Goal: Complete application form

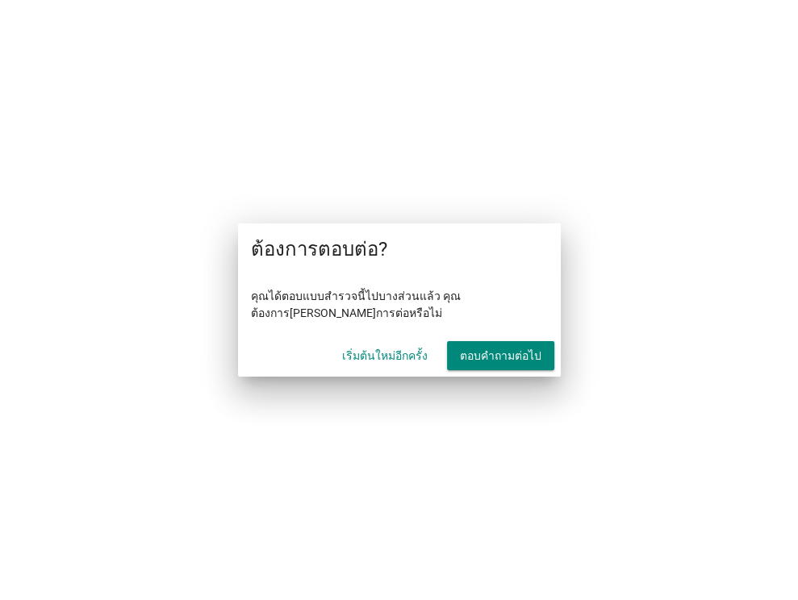
click at [478, 358] on font "ตอบคำถามต่อไป" at bounding box center [500, 355] width 81 height 13
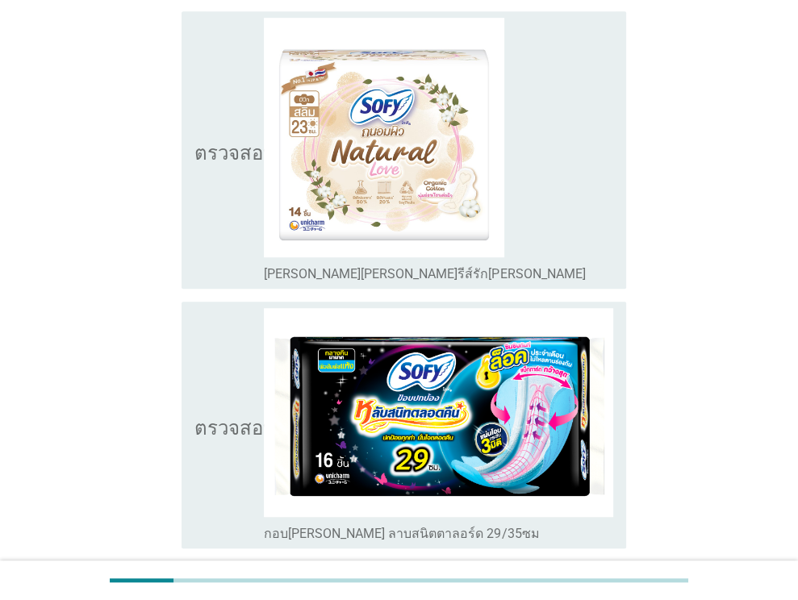
scroll to position [5083, 0]
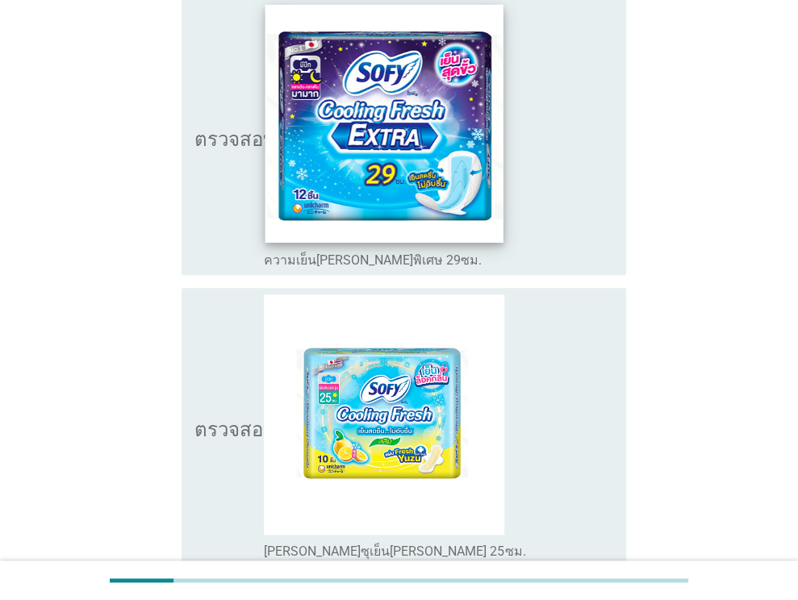
click at [445, 164] on img at bounding box center [384, 124] width 238 height 238
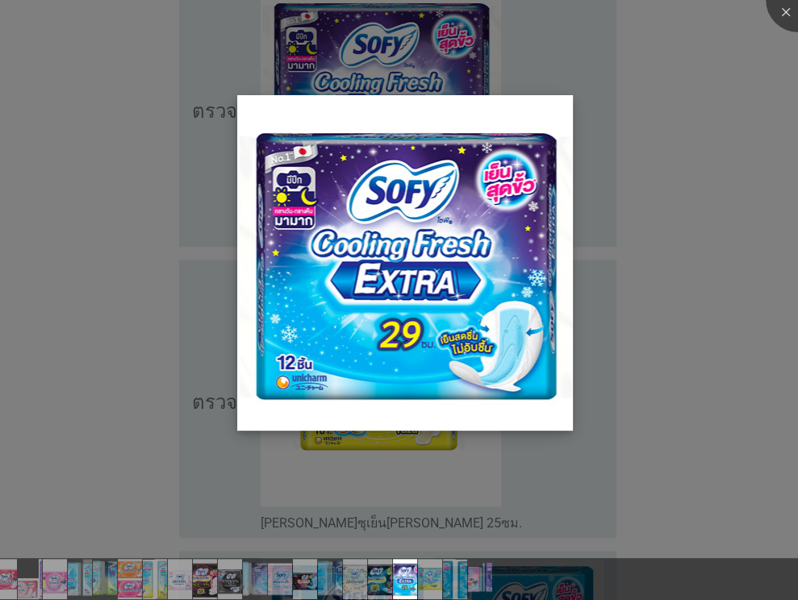
click at [482, 207] on img at bounding box center [405, 263] width 336 height 336
click at [468, 242] on img at bounding box center [405, 263] width 336 height 336
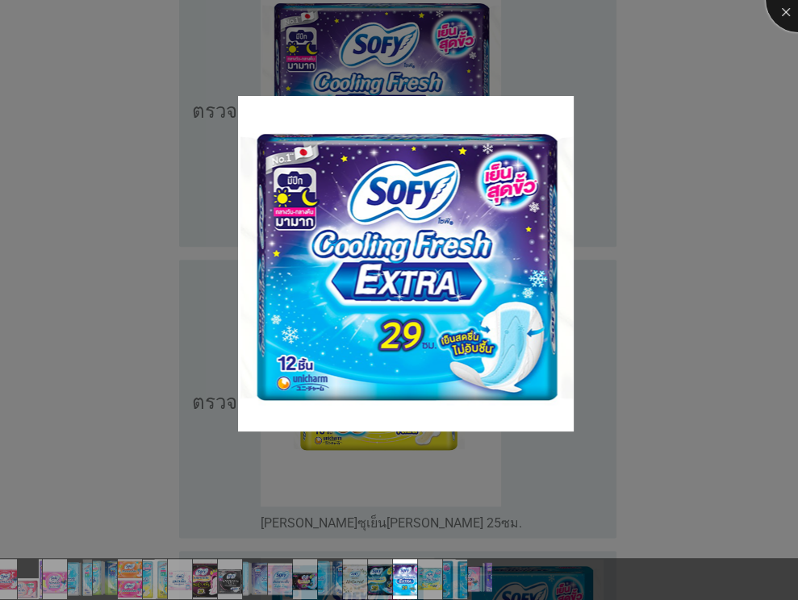
click at [776, 16] on div at bounding box center [798, 0] width 65 height 65
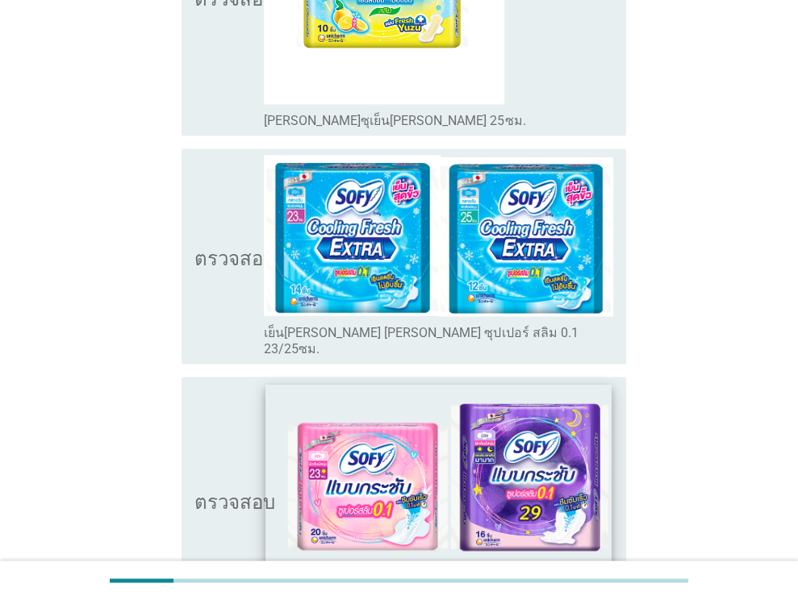
scroll to position [5679, 0]
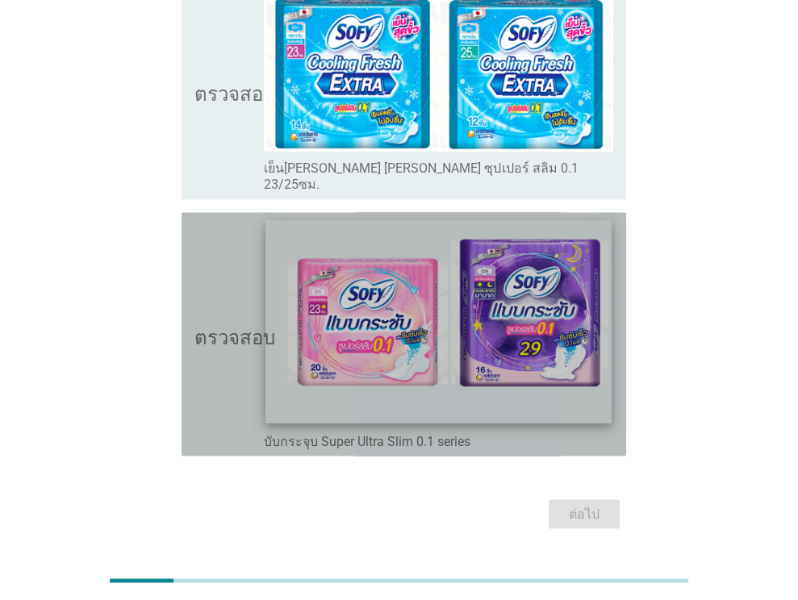
click at [403, 300] on img at bounding box center [438, 321] width 345 height 204
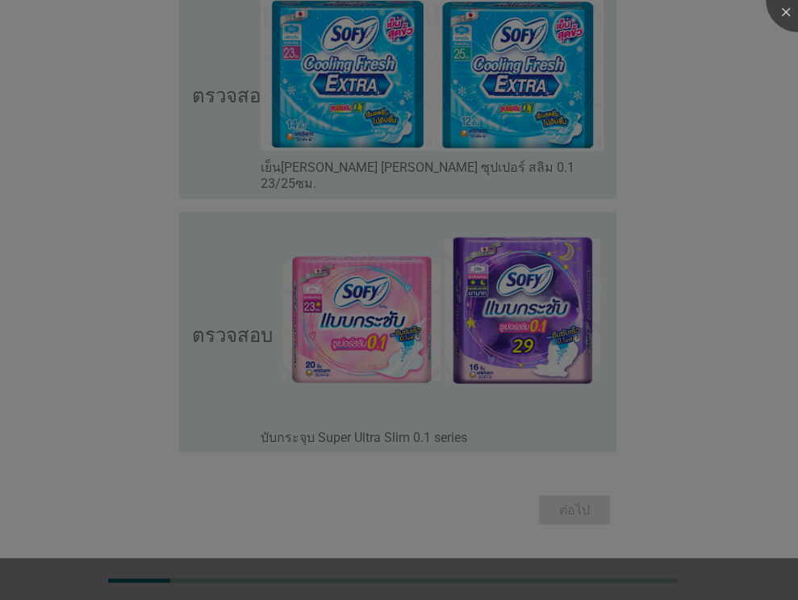
scroll to position [5604, 0]
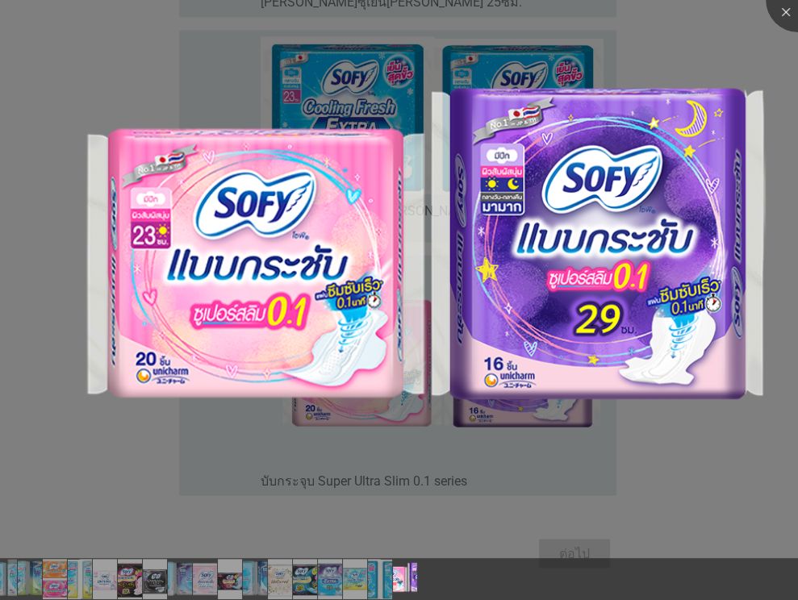
click at [0, 0] on li at bounding box center [0, 0] width 0 height 0
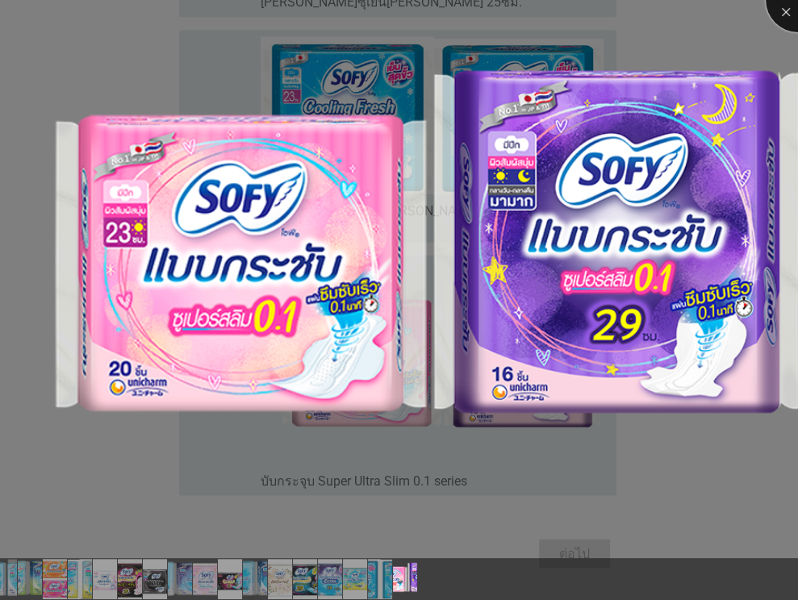
click at [782, 13] on div at bounding box center [798, 0] width 65 height 65
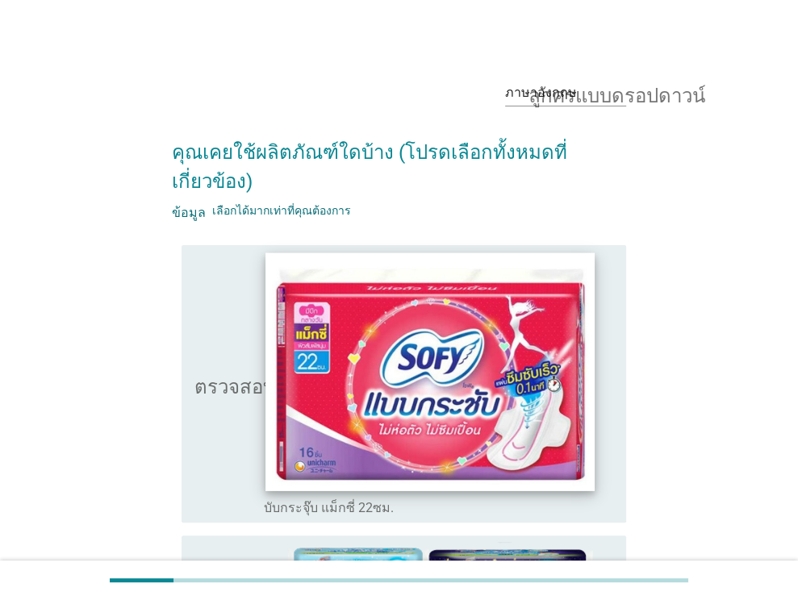
scroll to position [81, 0]
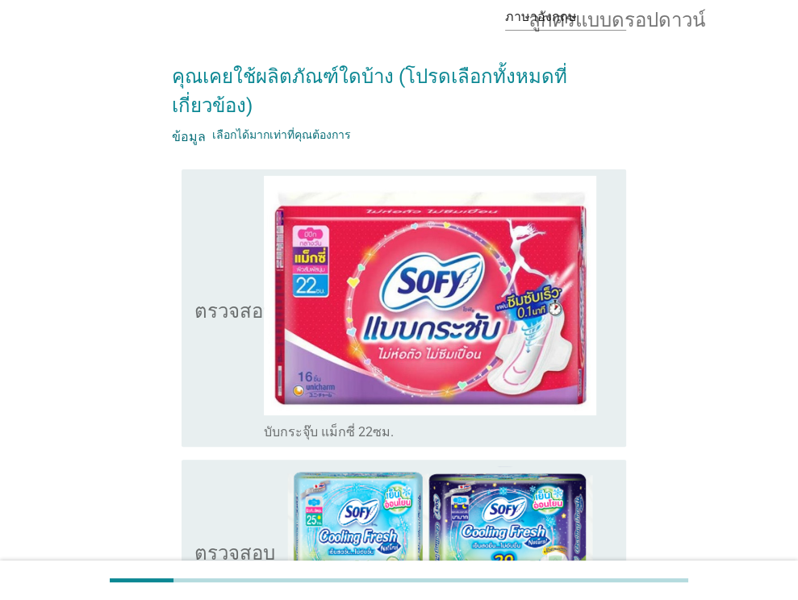
click at [313, 432] on font "บับกระจุ๊บ แม็กซี่ 22ซม." at bounding box center [329, 431] width 130 height 15
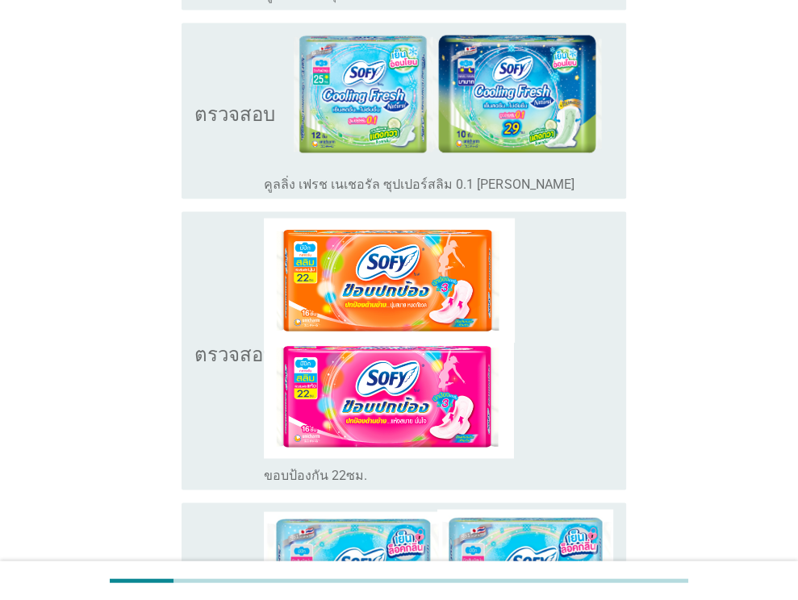
scroll to position [2017, 0]
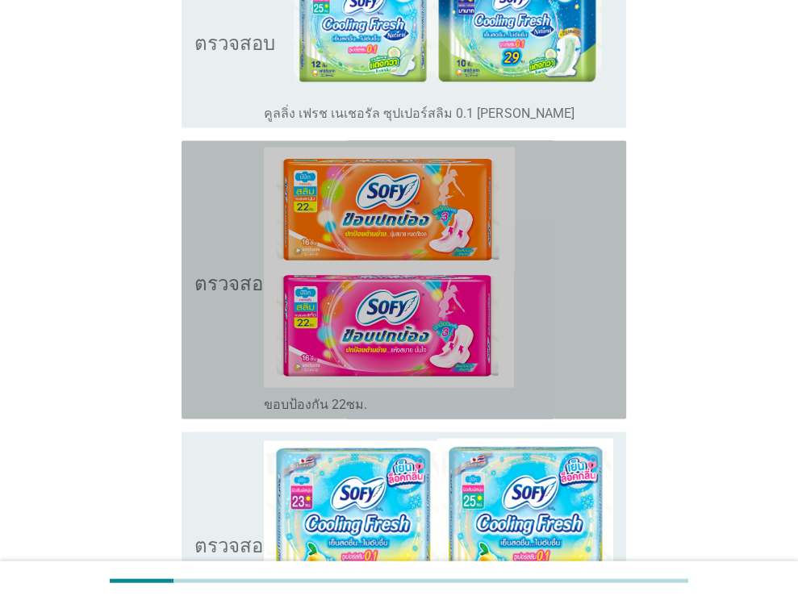
click at [306, 406] on font "ขอบป้องกัน 22ซม." at bounding box center [315, 404] width 103 height 15
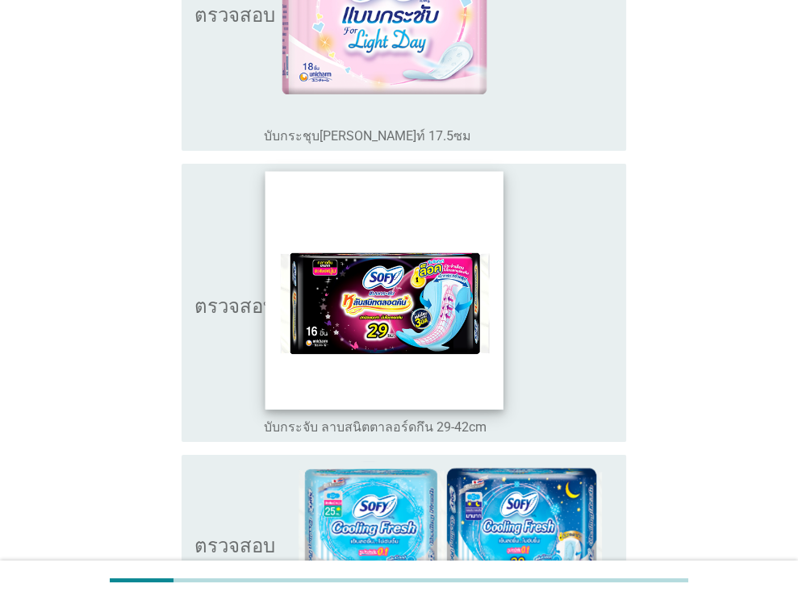
scroll to position [4034, 0]
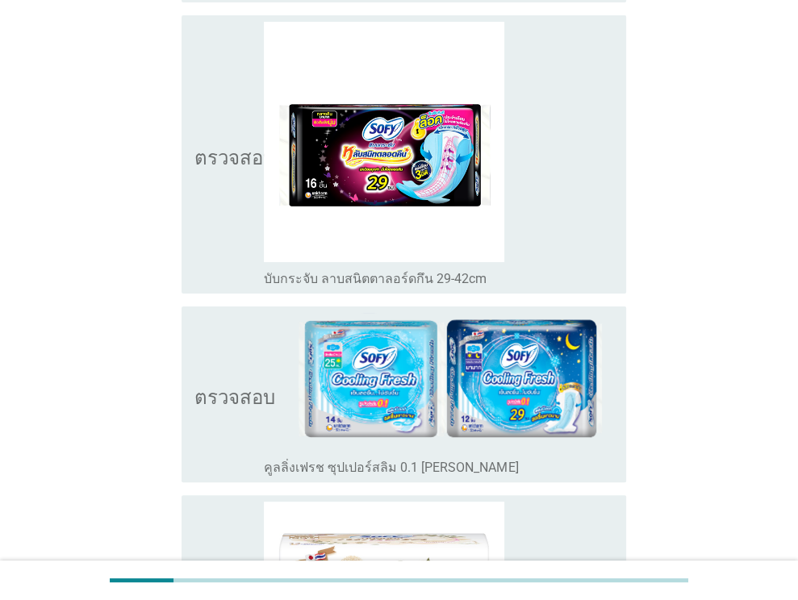
click at [313, 271] on font "บับกระจับ ลาบสนิตตาลอร์ดกึน 29-42cm" at bounding box center [375, 278] width 223 height 15
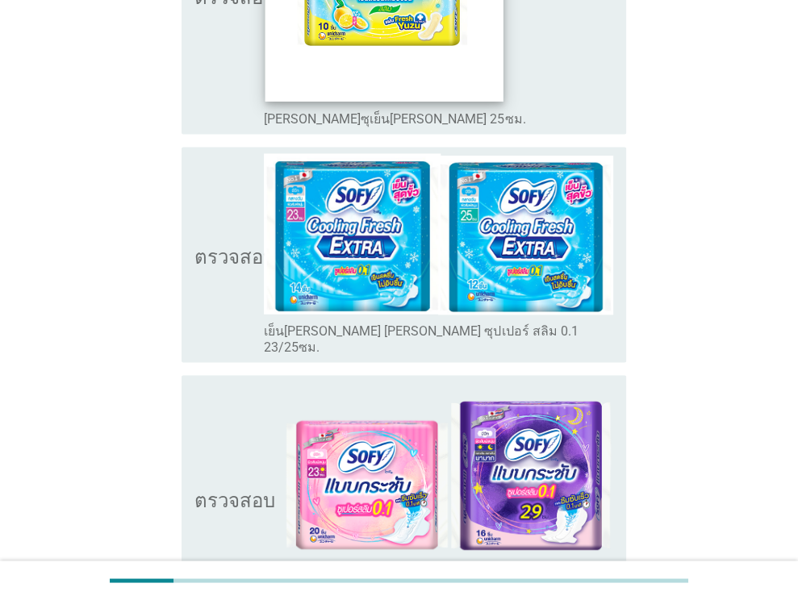
scroll to position [5679, 0]
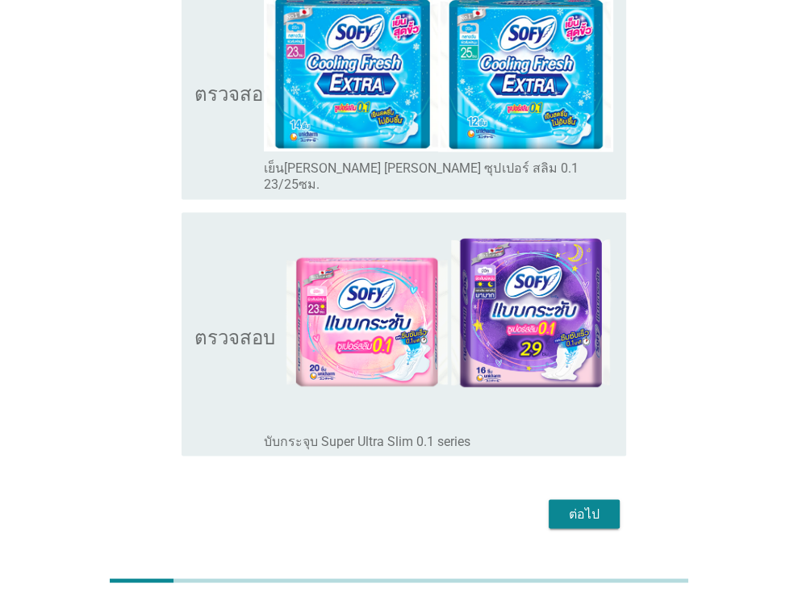
click at [338, 433] on font "บับกระจุบ Super Ultra Slim 0.1 series" at bounding box center [367, 440] width 207 height 15
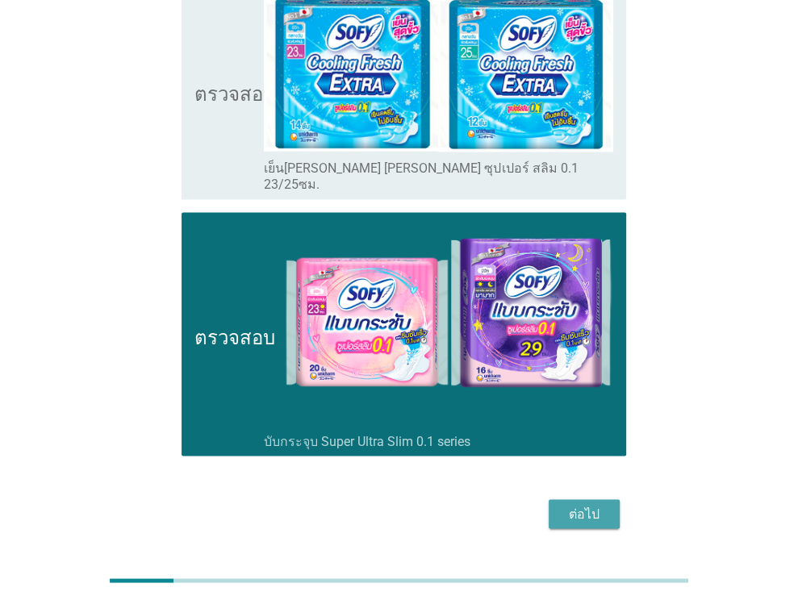
click at [587, 506] on font "ต่อไป" at bounding box center [584, 513] width 31 height 15
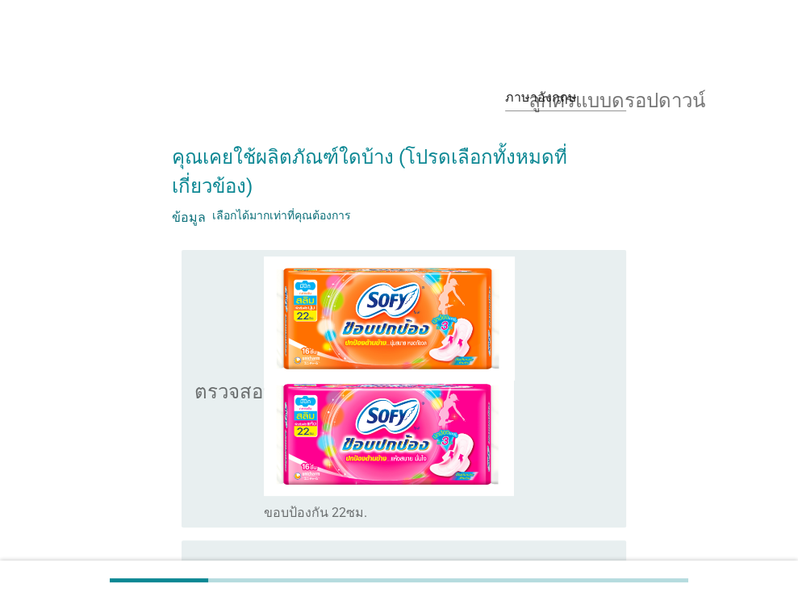
scroll to position [323, 0]
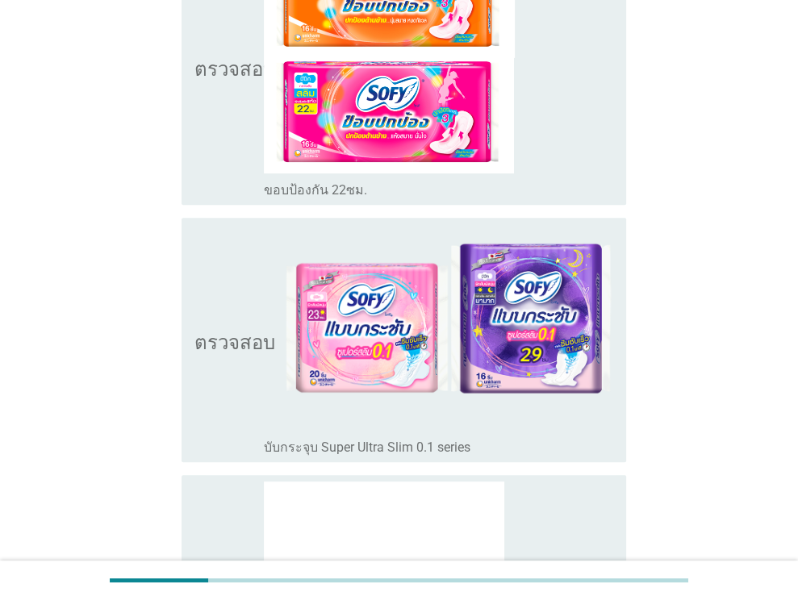
click at [320, 182] on font "ขอบป้องกัน 22ซม." at bounding box center [315, 189] width 103 height 15
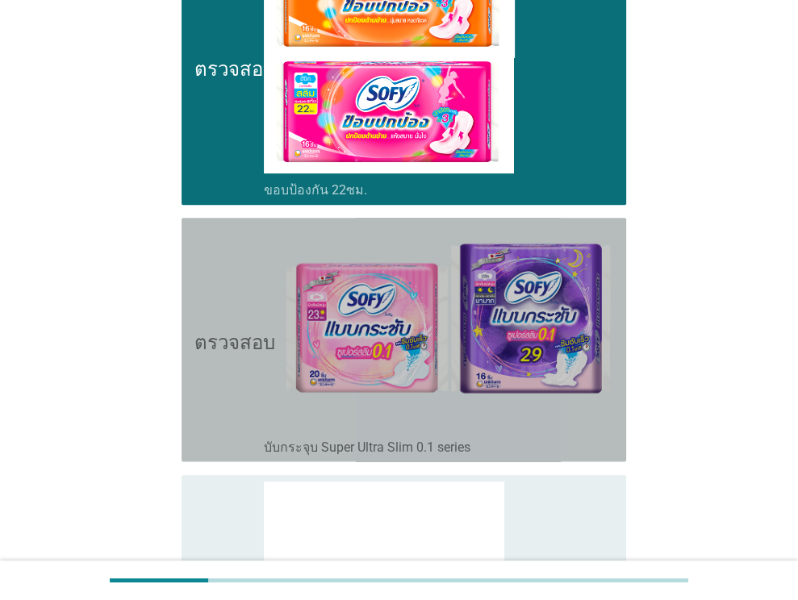
click at [297, 449] on font "บับกระจุบ Super Ultra Slim 0.1 series" at bounding box center [367, 447] width 207 height 15
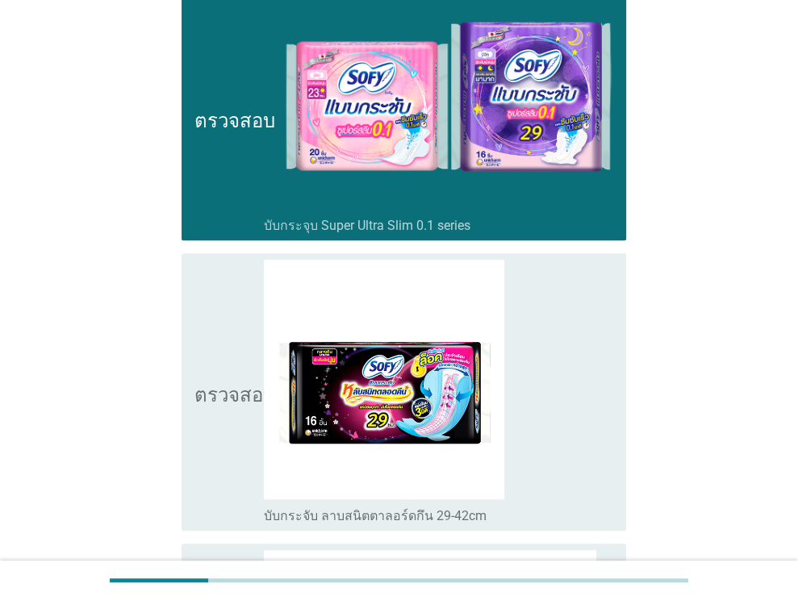
scroll to position [726, 0]
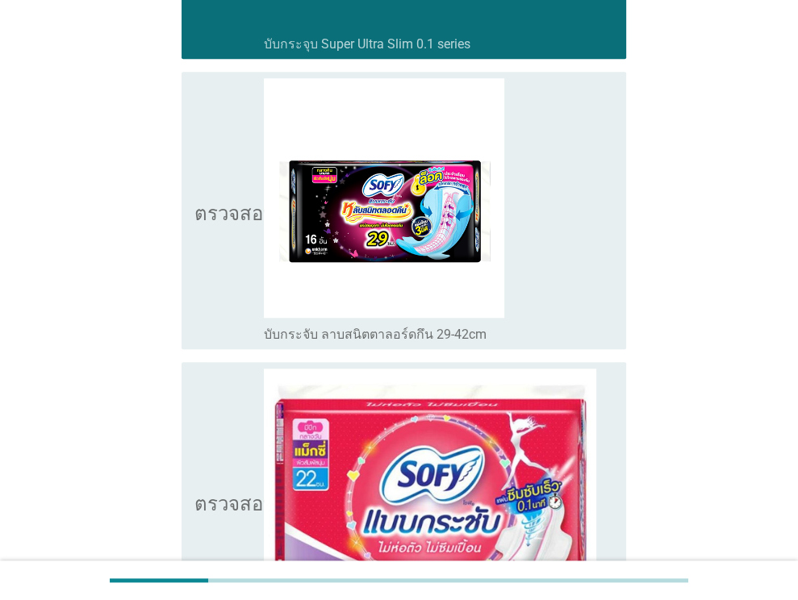
click at [295, 339] on font "บับกระจับ ลาบสนิตตาลอร์ดกึน 29-42cm" at bounding box center [375, 334] width 223 height 15
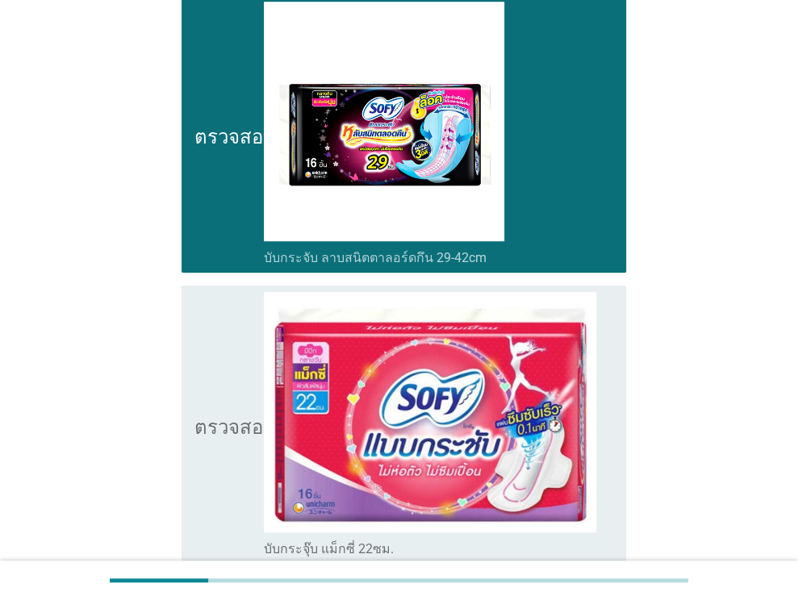
scroll to position [975, 0]
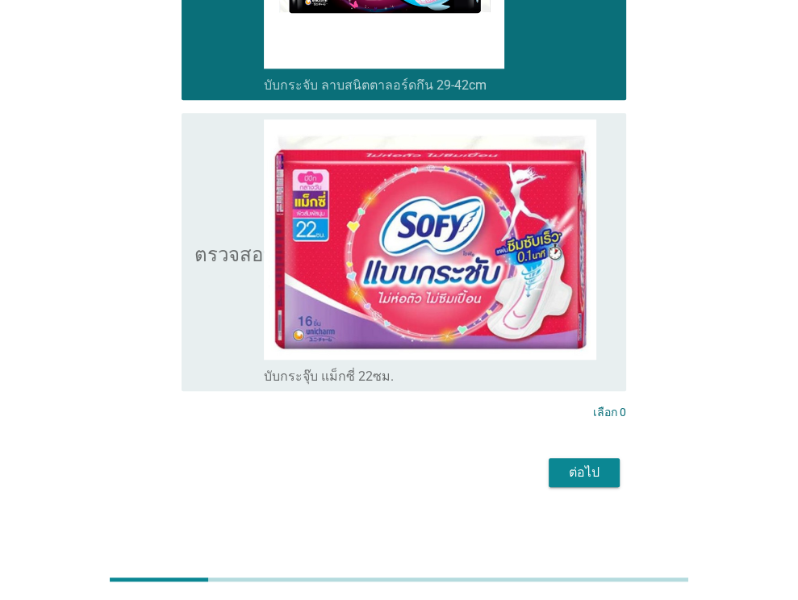
click at [310, 377] on font "บับกระจุ๊บ แม็กซี่ 22ซม." at bounding box center [329, 376] width 130 height 15
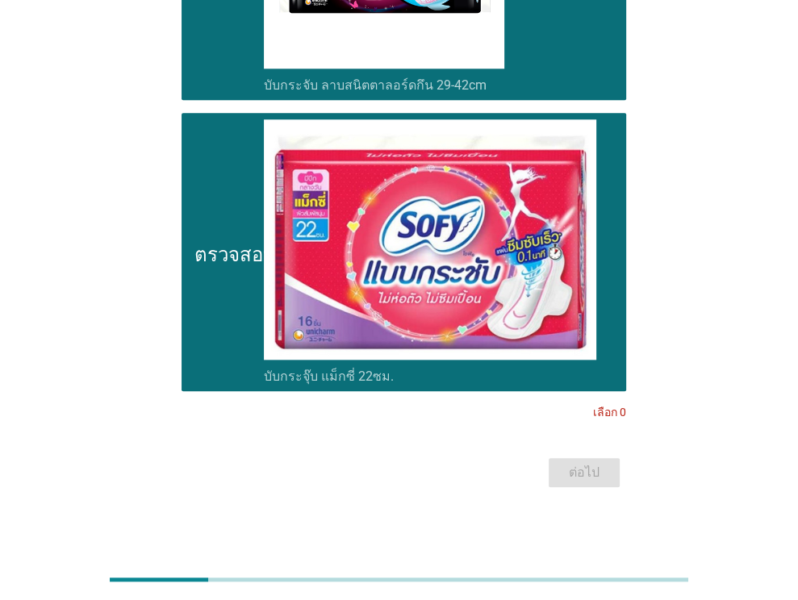
click at [570, 473] on div "ต่อไป" at bounding box center [399, 472] width 454 height 39
click at [374, 377] on font "บับกระจุ๊บ แม็กซี่ 22ซม." at bounding box center [329, 376] width 130 height 15
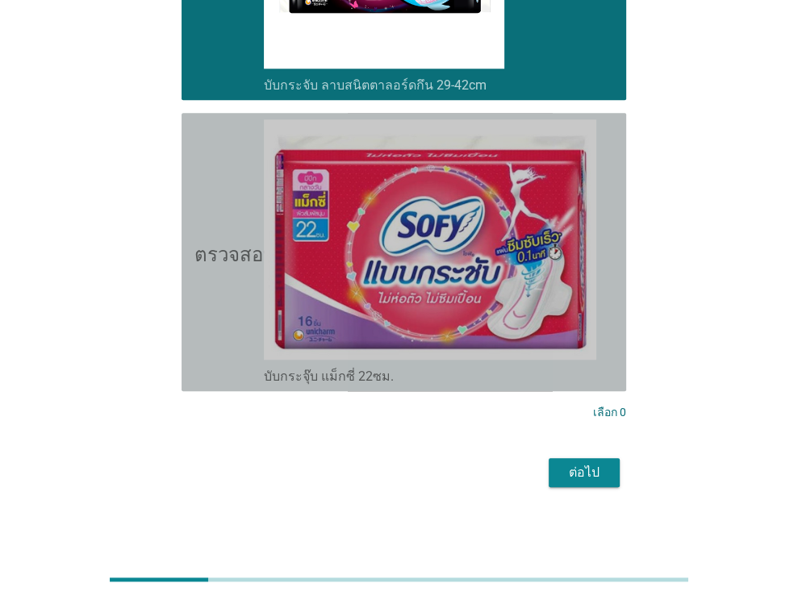
click at [378, 369] on font "บับกระจุ๊บ แม็กซี่ 22ซม." at bounding box center [329, 376] width 130 height 15
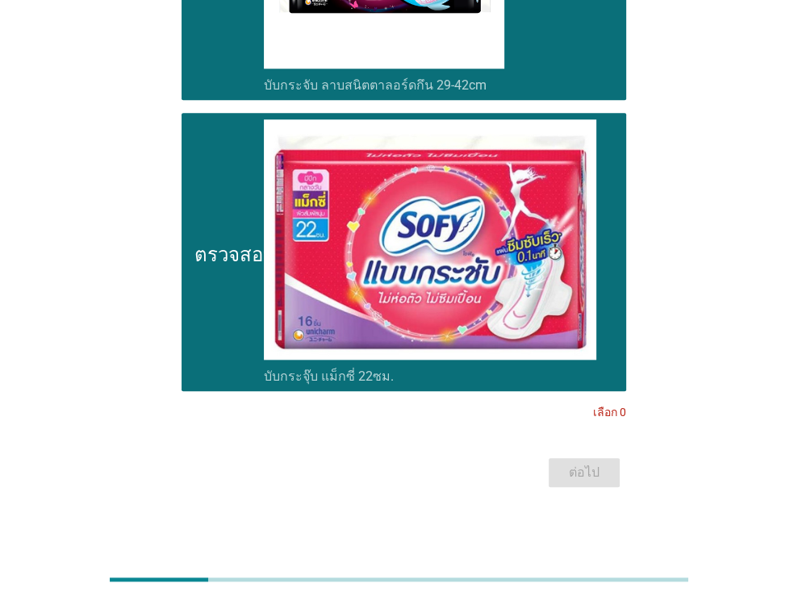
click at [325, 374] on font "บับกระจุ๊บ แม็กซี่ 22ซม." at bounding box center [329, 376] width 130 height 15
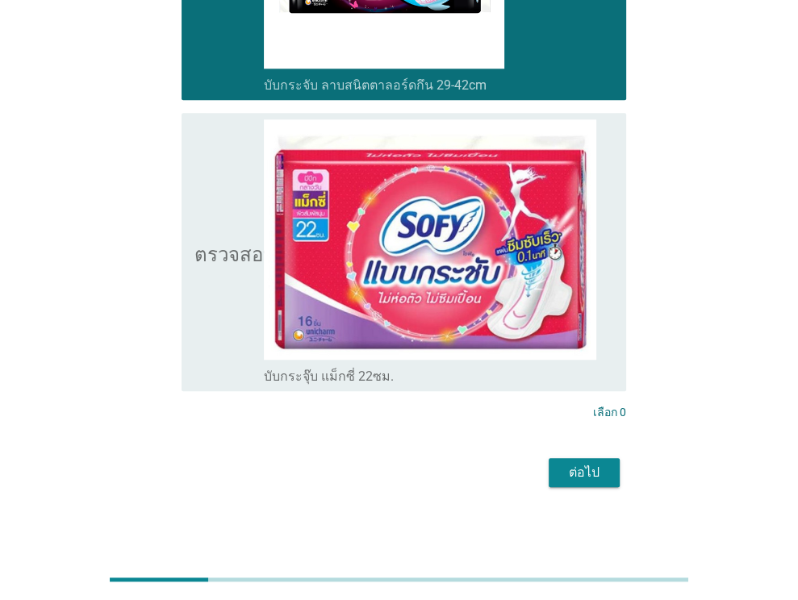
click at [581, 463] on font "ต่อไป" at bounding box center [584, 472] width 31 height 19
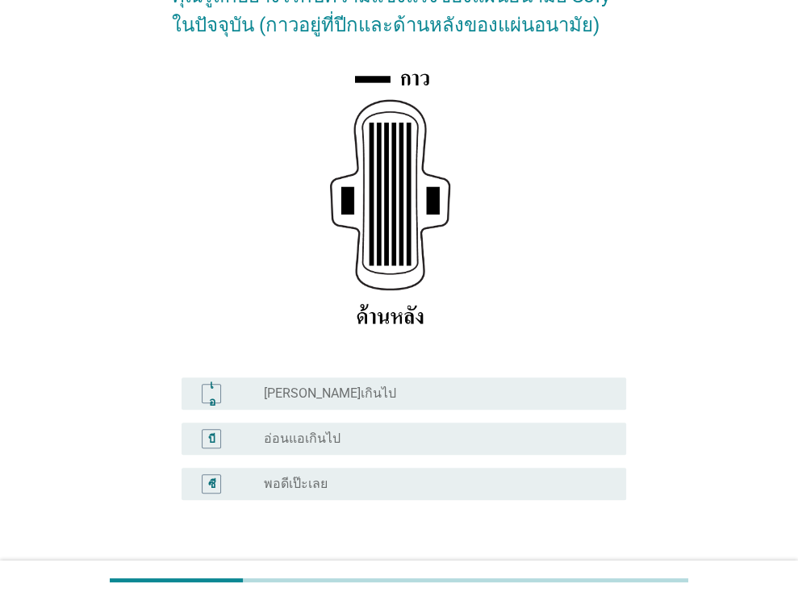
scroll to position [269, 0]
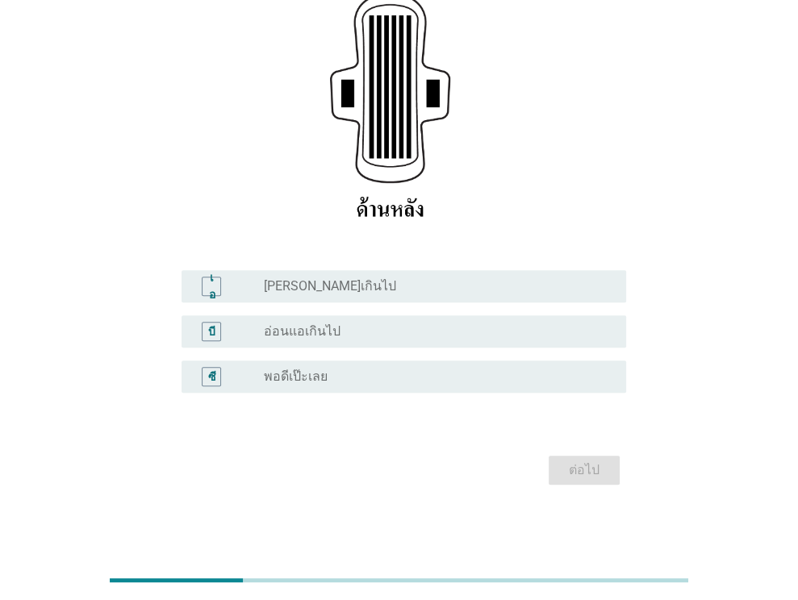
click at [318, 367] on div "ปุ่มวิทยุ[PERSON_NAME]เลือก พอดีเป๊ะเลย" at bounding box center [438, 376] width 349 height 19
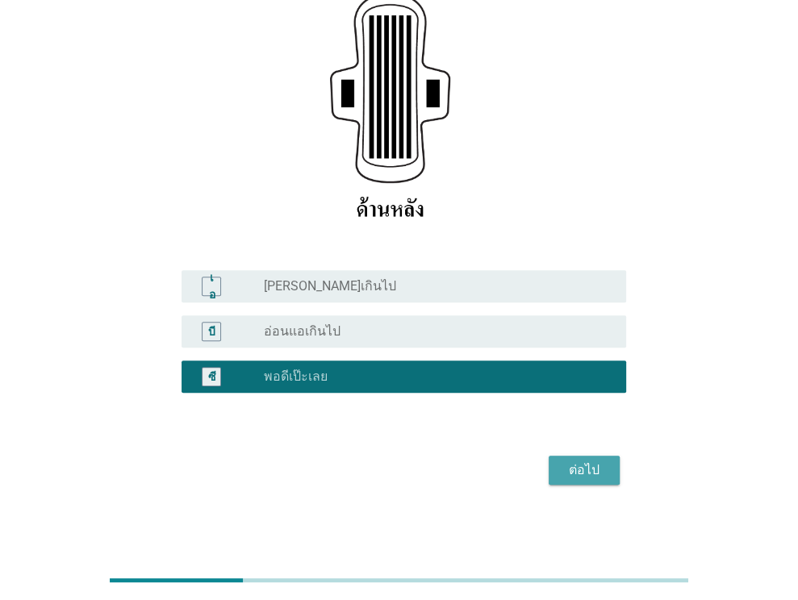
click at [571, 466] on font "ต่อไป" at bounding box center [584, 469] width 31 height 15
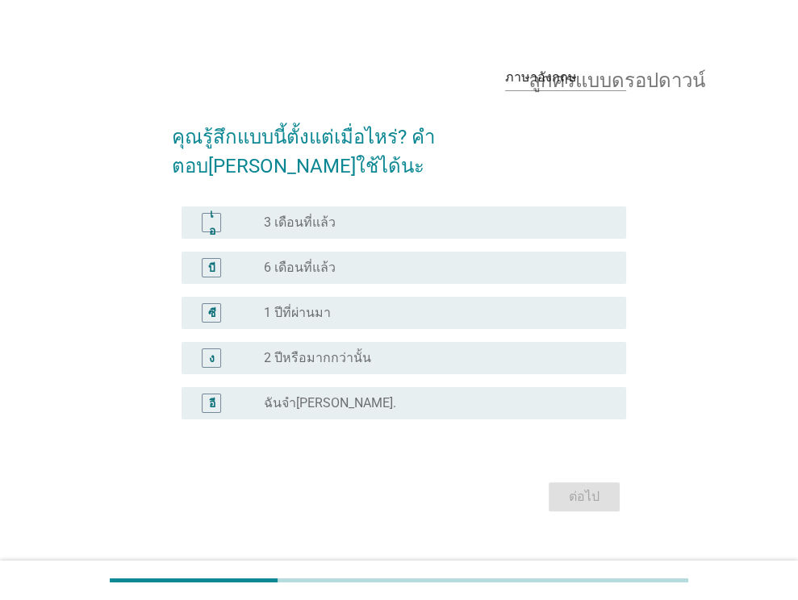
scroll to position [39, 0]
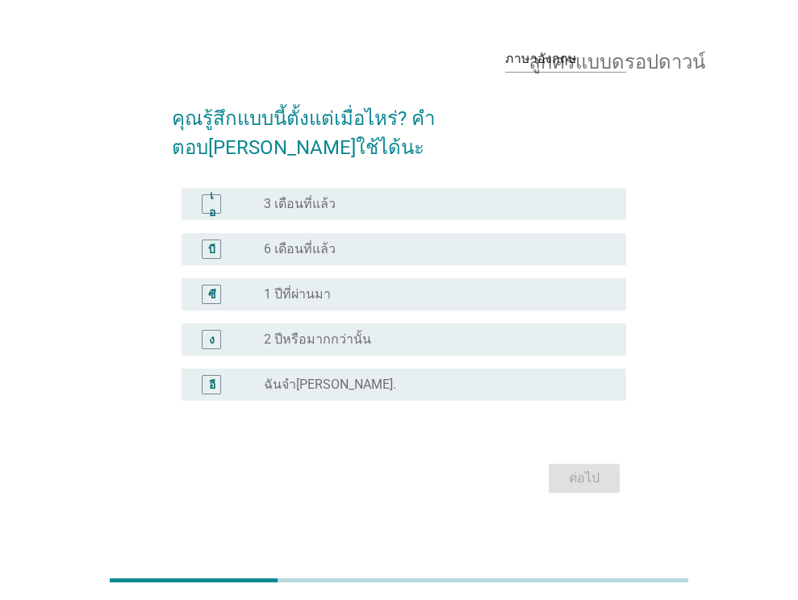
click at [340, 286] on div "ปุ่มวิทยุ[PERSON_NAME]เลือก 1 ปีที่ผ่านมา" at bounding box center [432, 294] width 336 height 16
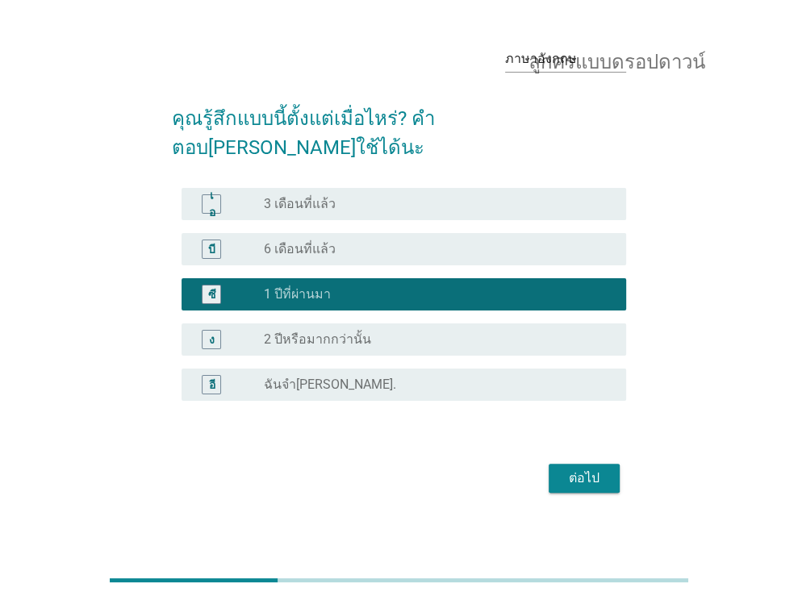
click at [386, 198] on div "เอ ปุ่มวิทยุ[PERSON_NAME]เลือก 3 เดือนที่แล้ว" at bounding box center [404, 204] width 445 height 32
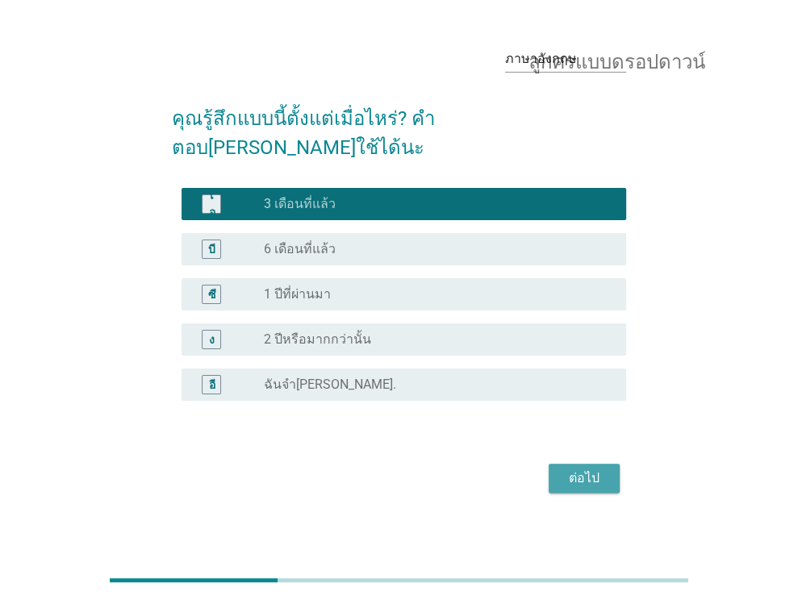
click at [586, 470] on font "ต่อไป" at bounding box center [584, 477] width 31 height 15
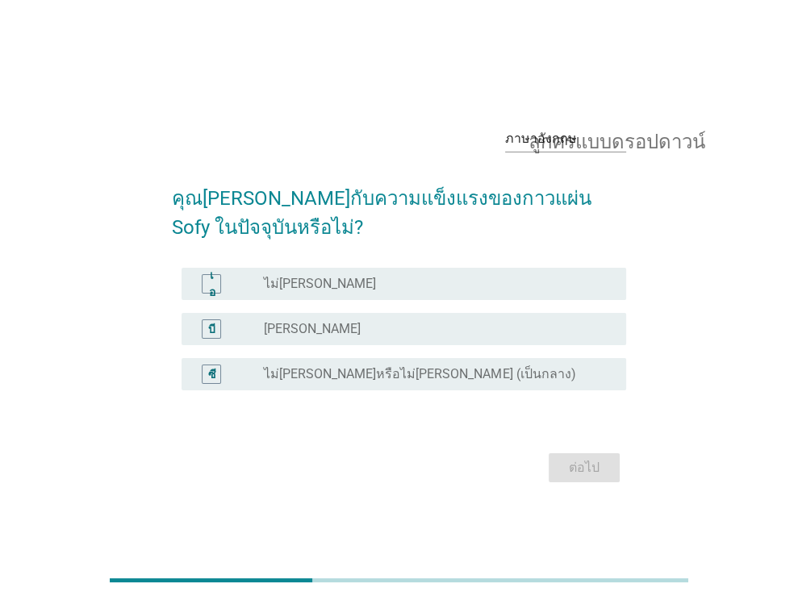
click at [336, 330] on div "ปุ่มวิทยุ[PERSON_NAME]เลือก [PERSON_NAME]" at bounding box center [432, 329] width 336 height 16
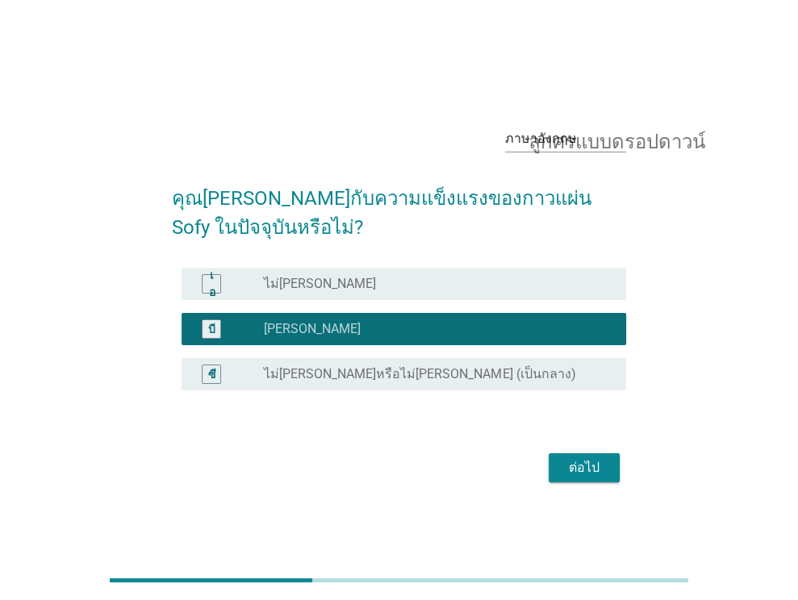
click at [574, 466] on font "ต่อไป" at bounding box center [584, 467] width 31 height 15
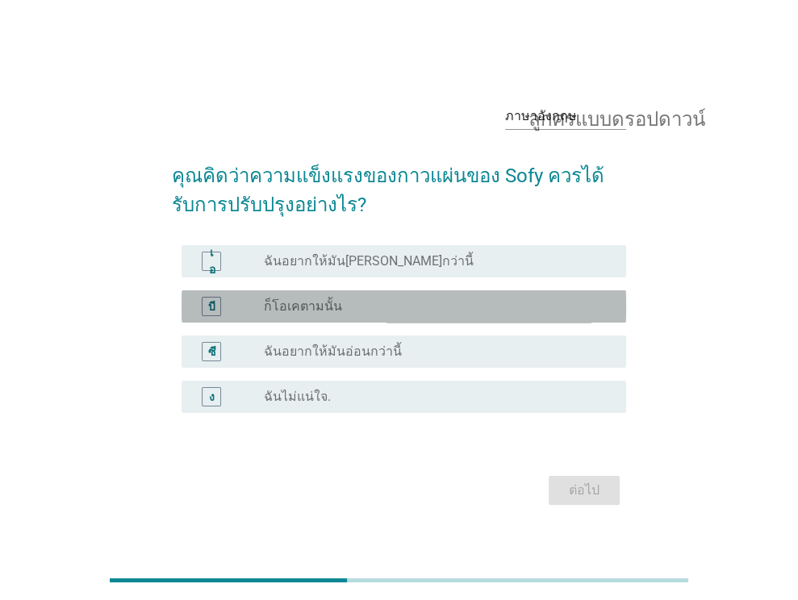
click at [321, 309] on font "ก็โอเคตามนั้น" at bounding box center [303, 306] width 78 height 15
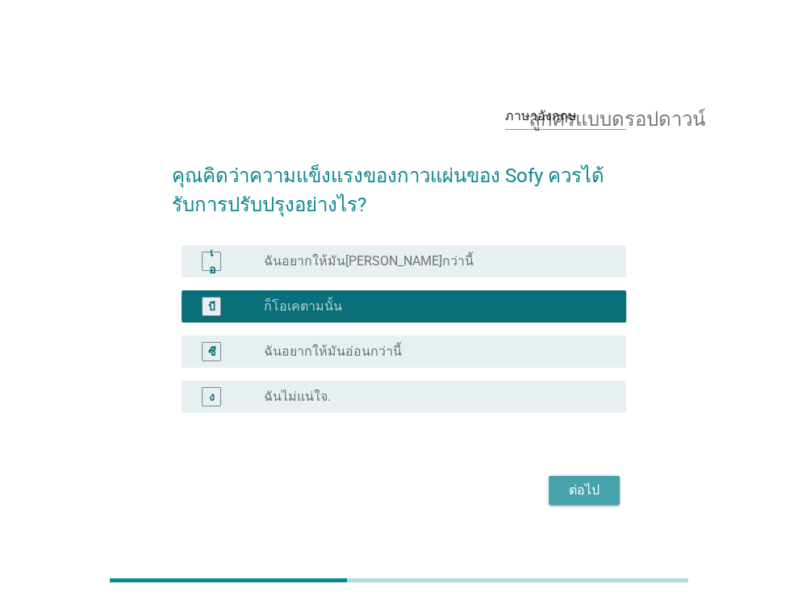
click at [582, 493] on font "ต่อไป" at bounding box center [584, 489] width 31 height 15
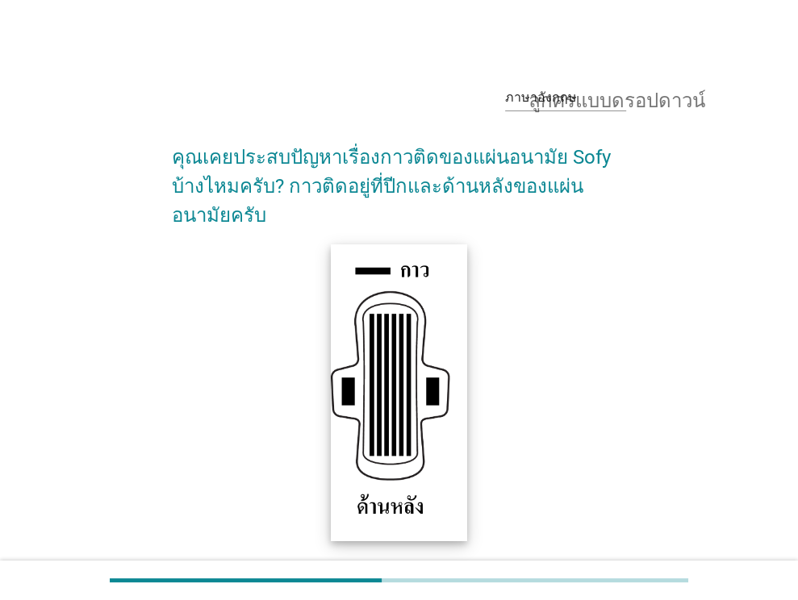
scroll to position [253, 0]
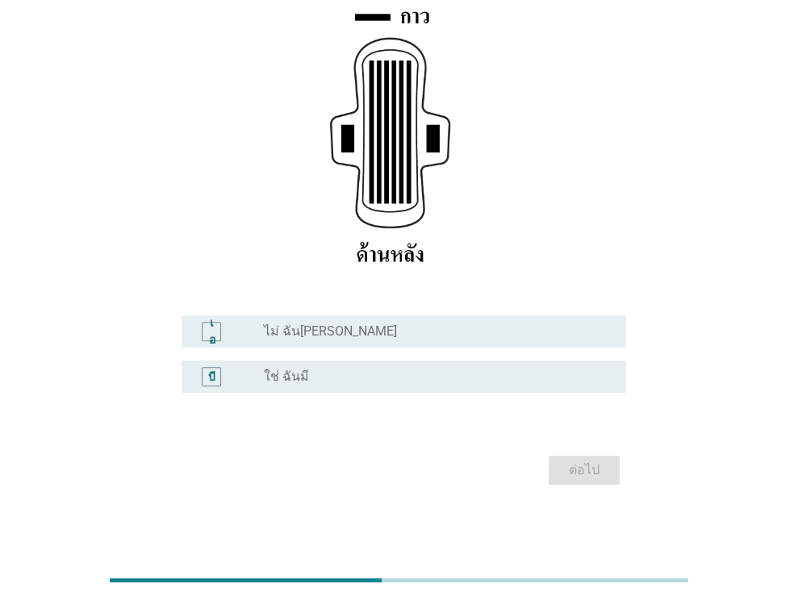
click at [320, 335] on font "ไม่ ฉัน[PERSON_NAME]" at bounding box center [330, 331] width 133 height 15
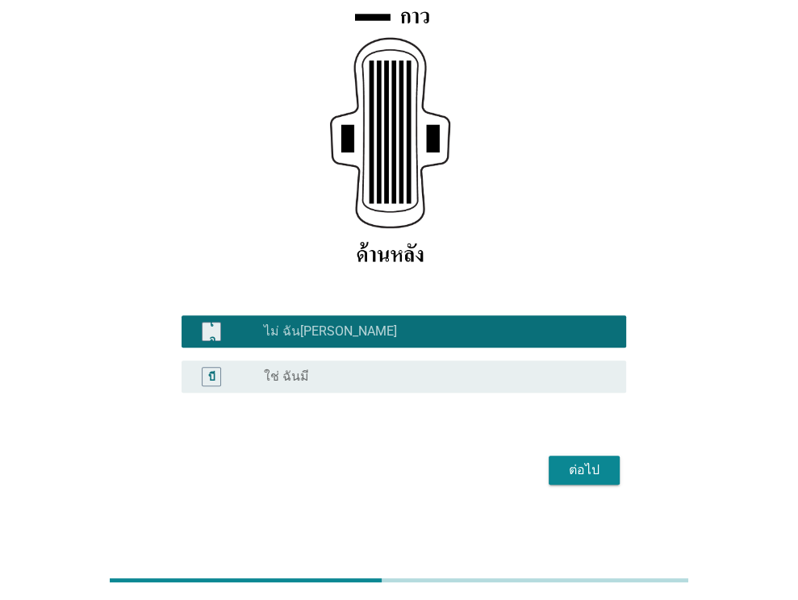
click at [332, 370] on div "ปุ่มวิทยุ[PERSON_NAME]เลือก ใช่ ฉันมี" at bounding box center [432, 377] width 336 height 16
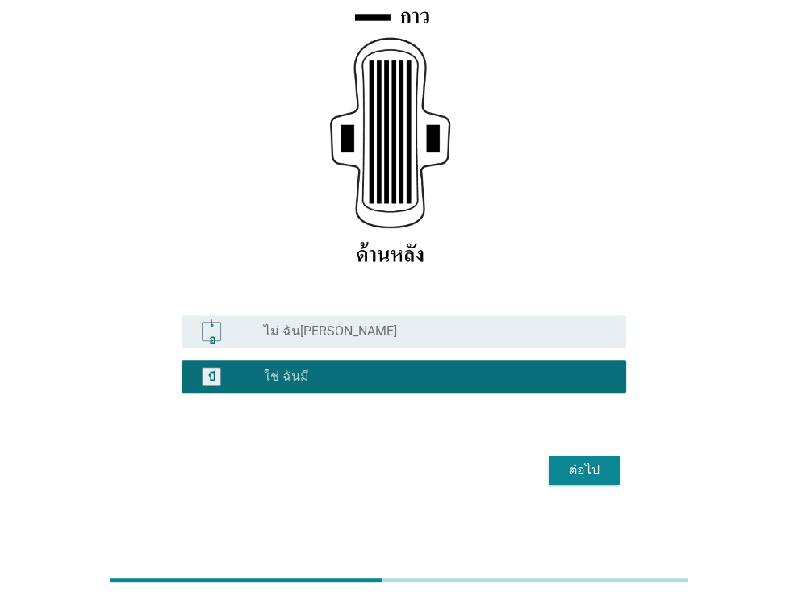
click at [588, 466] on font "ต่อไป" at bounding box center [584, 469] width 31 height 15
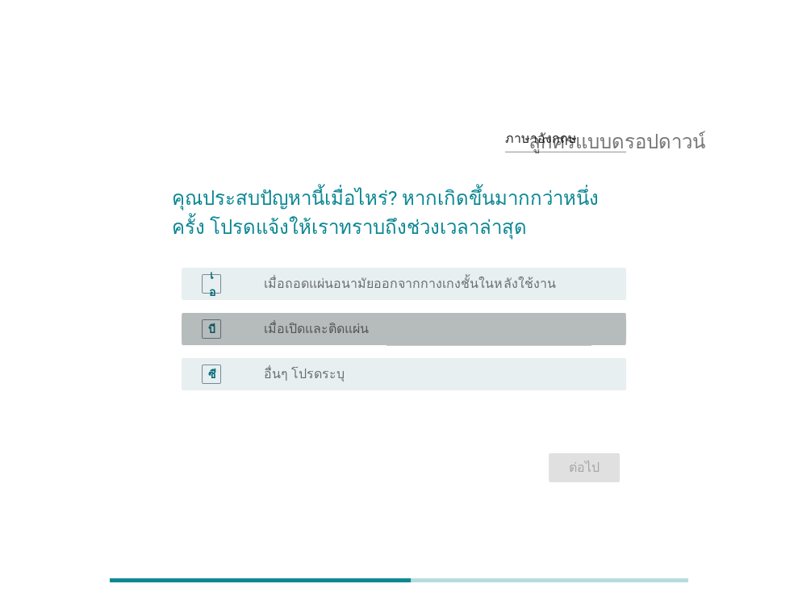
click at [322, 337] on div "ปุ่มวิทยุ[PERSON_NAME]เลือก เมื่อเปิดและติดแผ่น" at bounding box center [438, 329] width 349 height 19
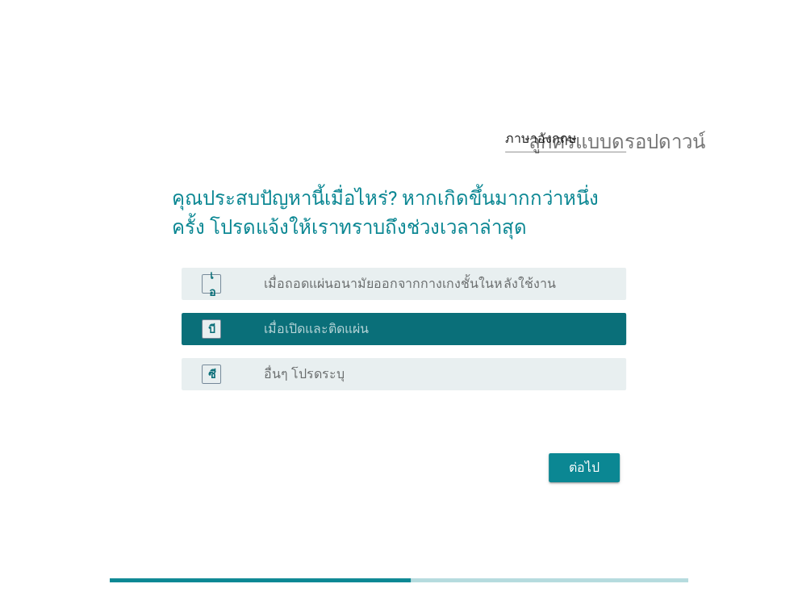
click at [583, 474] on font "ต่อไป" at bounding box center [584, 467] width 31 height 15
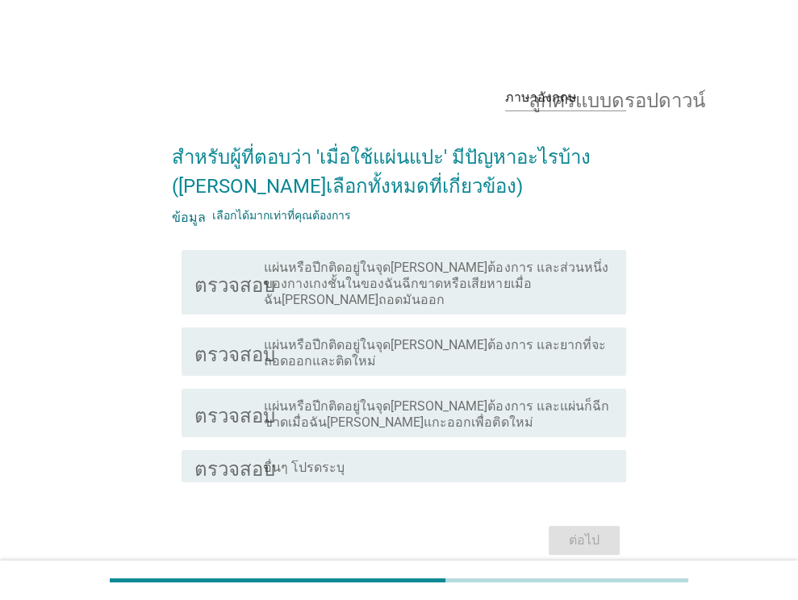
click at [278, 460] on font "อื่นๆ โปรดระบุ" at bounding box center [304, 467] width 81 height 15
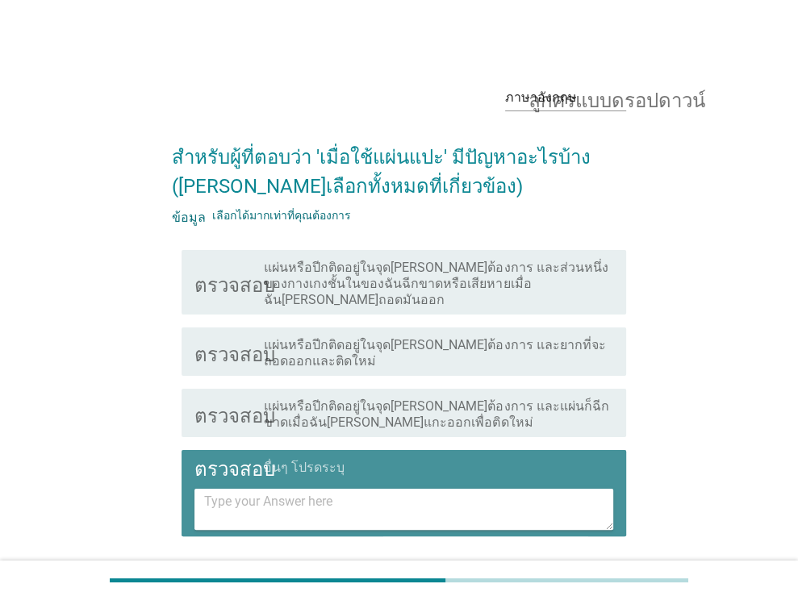
click at [313, 489] on textarea at bounding box center [408, 509] width 409 height 41
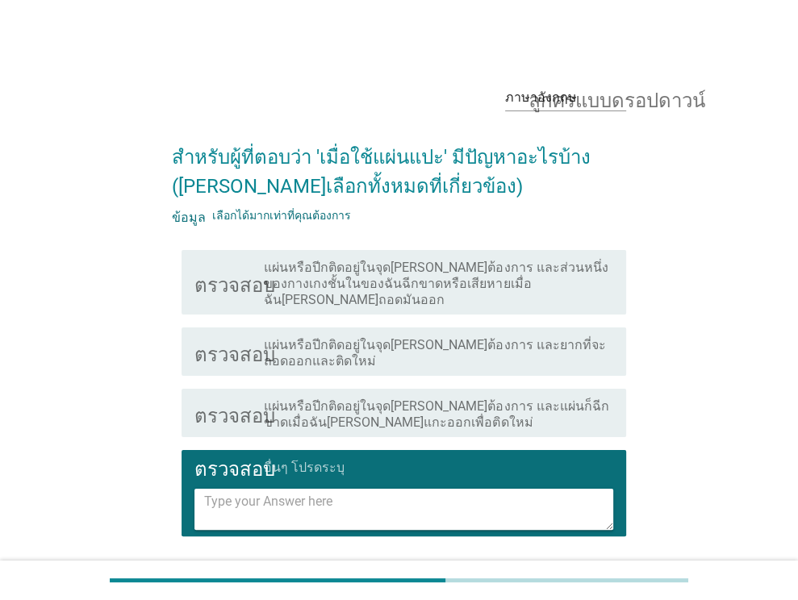
click at [308, 403] on font "แผ่นหรือปีกติดอยู่ในจุด[PERSON_NAME]ต้องการ และแผ่นก็ฉีกขาดเมื่อฉัน[PERSON_NAME…" at bounding box center [436, 414] width 345 height 31
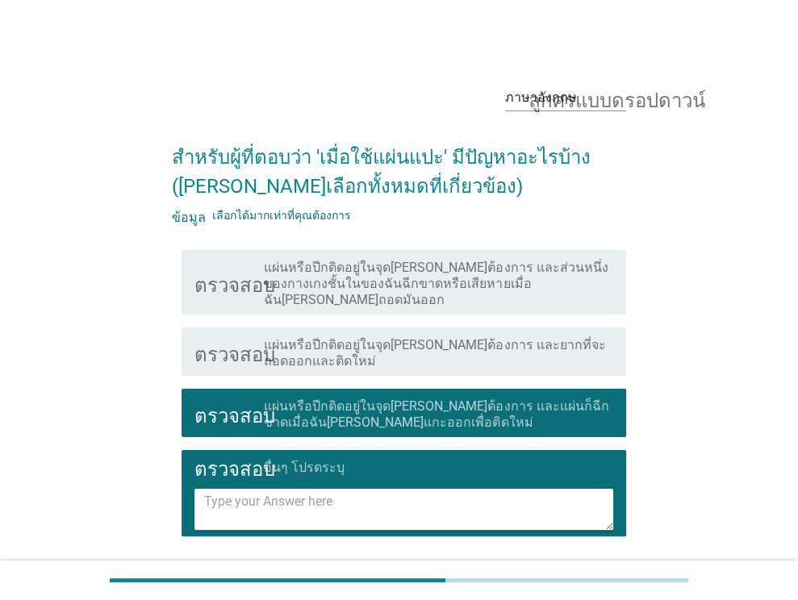
click at [298, 460] on font "อื่นๆ โปรดระบุ" at bounding box center [304, 467] width 81 height 15
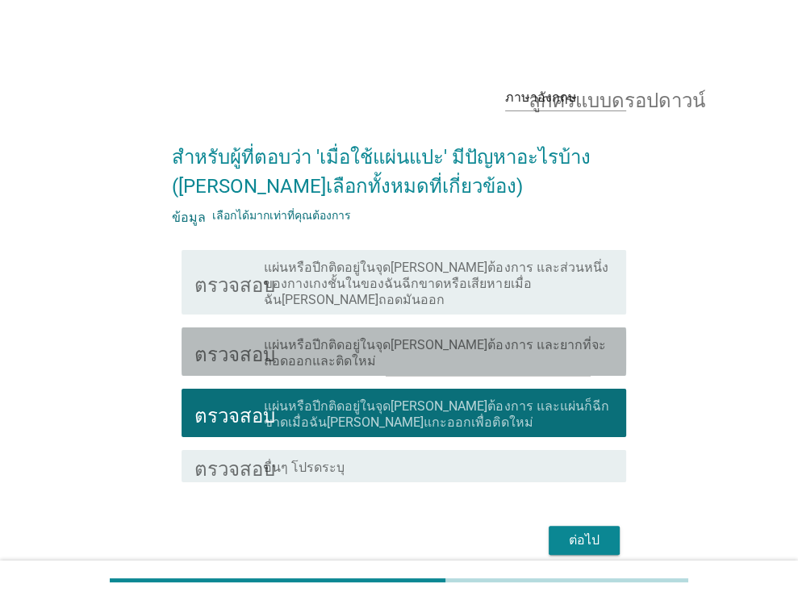
click at [302, 343] on font "แผ่นหรือปีกติดอยู่ในจุด[PERSON_NAME]ต้องการ และยากที่จะถอดออกและติดใหม่" at bounding box center [438, 353] width 349 height 32
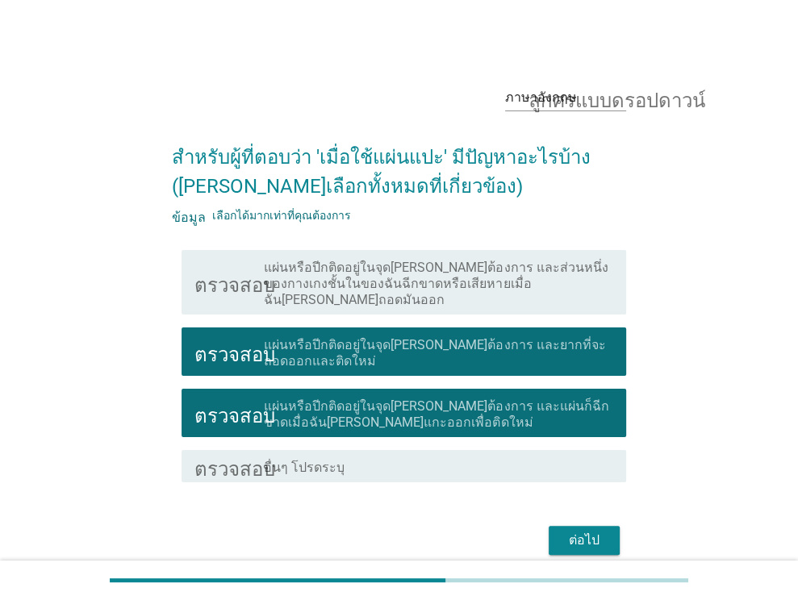
click at [383, 404] on font "แผ่นหรือปีกติดอยู่ในจุด[PERSON_NAME]ต้องการ และแผ่นก็ฉีกขาดเมื่อฉัน[PERSON_NAME…" at bounding box center [436, 414] width 345 height 31
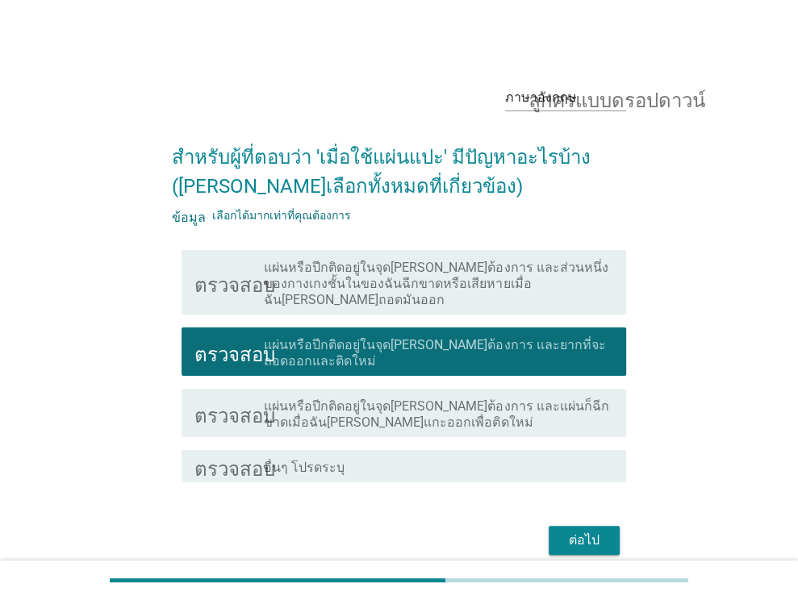
click at [449, 283] on font "แผ่นหรือปีกติดอยู่ในจุด[PERSON_NAME]ต้องการ และส่วนหนึ่งของกางเกงชั้นในของฉันฉี…" at bounding box center [436, 284] width 344 height 48
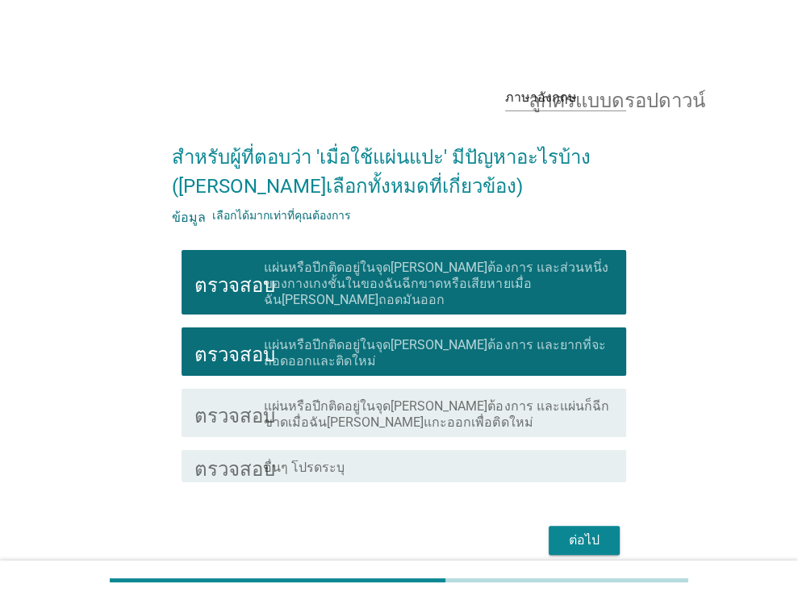
click at [404, 337] on font "แผ่นหรือปีกติดอยู่ในจุด[PERSON_NAME]ต้องการ และยากที่จะถอดออกและติดใหม่" at bounding box center [434, 352] width 341 height 31
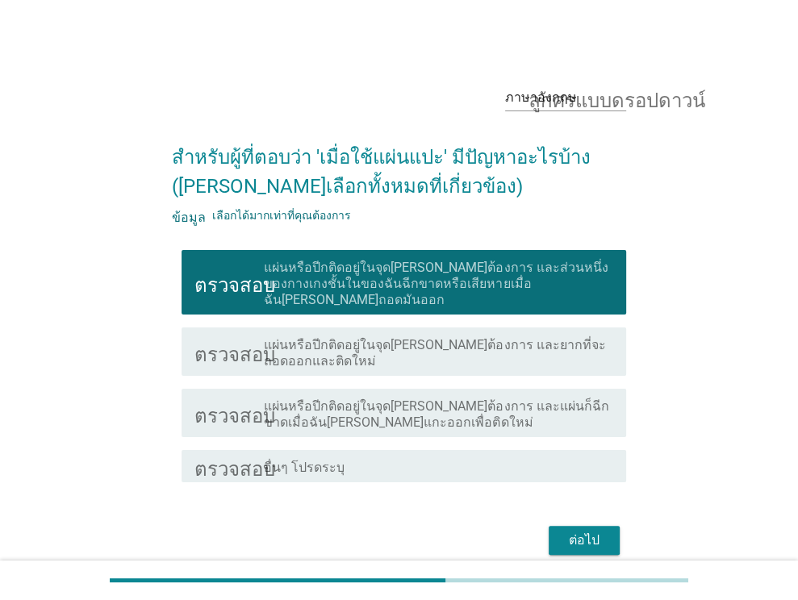
click at [576, 533] on font "ต่อไป" at bounding box center [584, 540] width 31 height 15
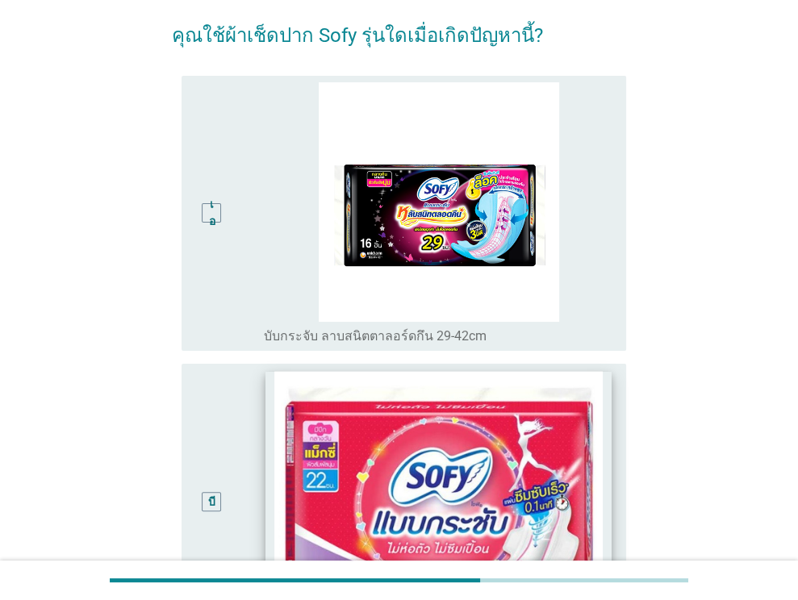
scroll to position [242, 0]
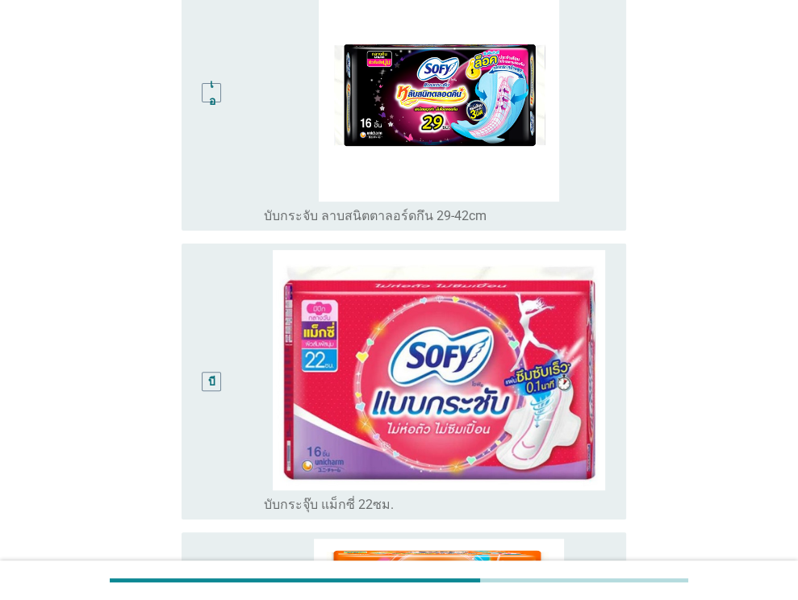
click at [399, 216] on font "บับกระจับ ลาบสนิตตาลอร์ดกึน 29-42cm" at bounding box center [375, 215] width 223 height 15
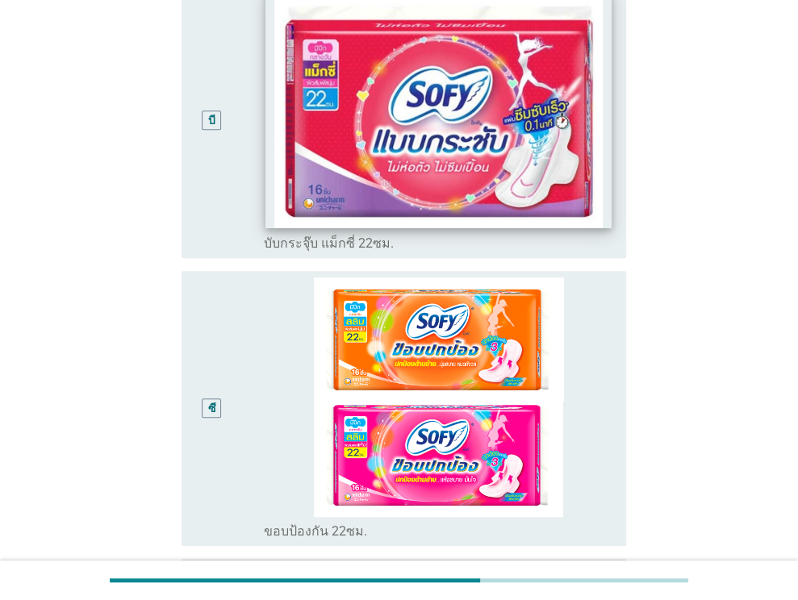
scroll to position [645, 0]
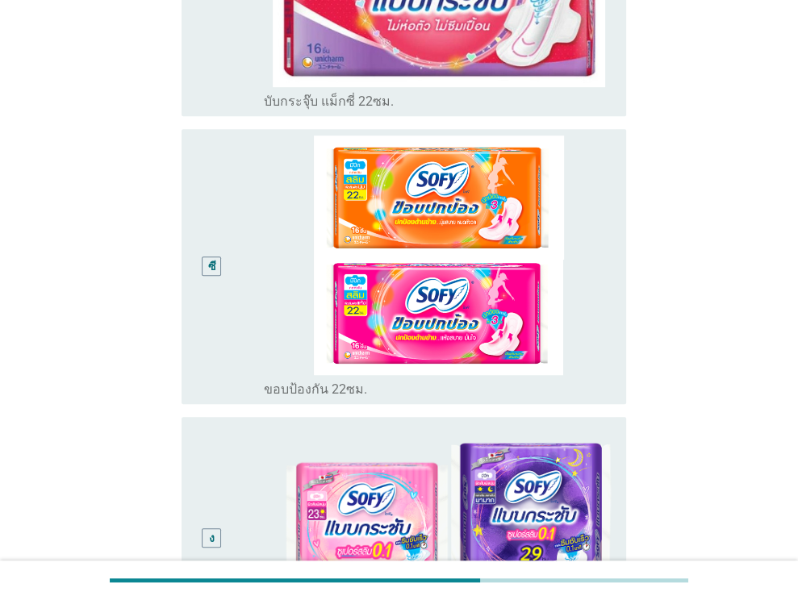
click at [348, 103] on font "บับกระจุ๊บ แม็กซี่ 22ซม." at bounding box center [329, 101] width 130 height 15
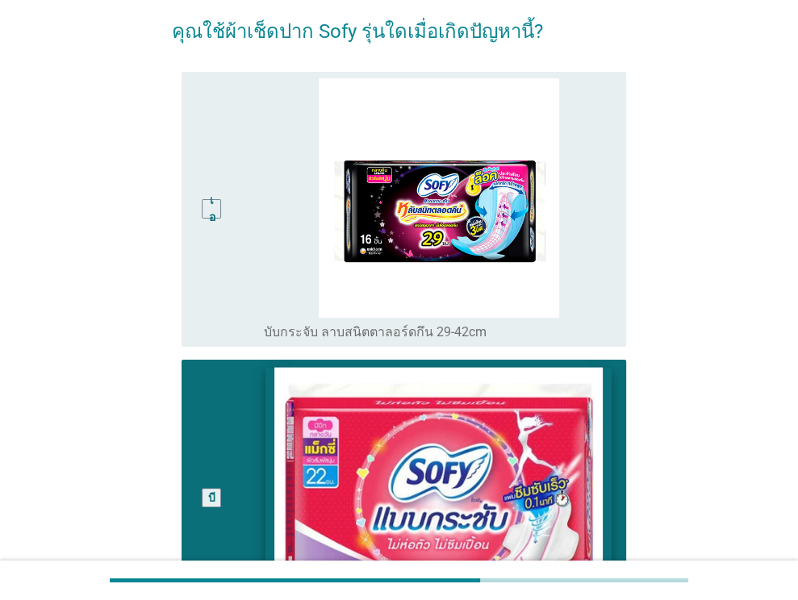
scroll to position [161, 0]
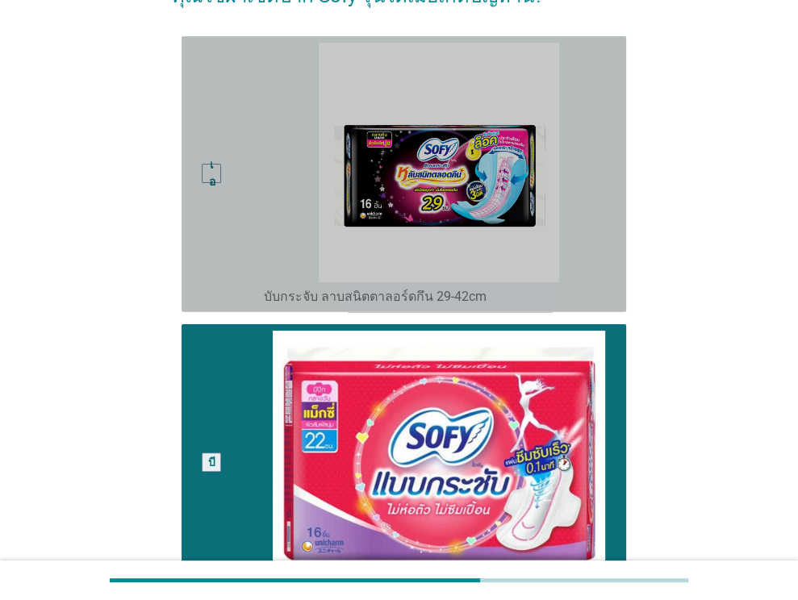
click at [403, 301] on font "บับกระจับ ลาบสนิตตาลอร์ดกึน 29-42cm" at bounding box center [375, 296] width 223 height 15
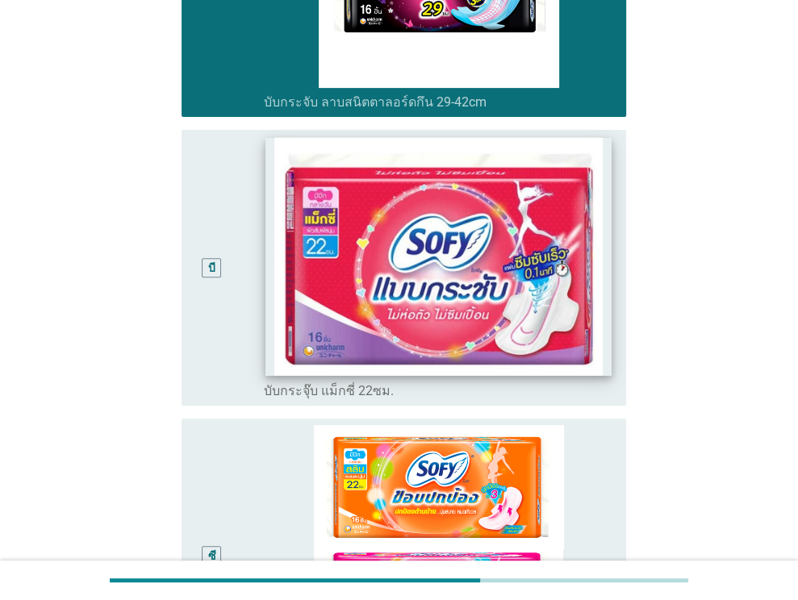
scroll to position [484, 0]
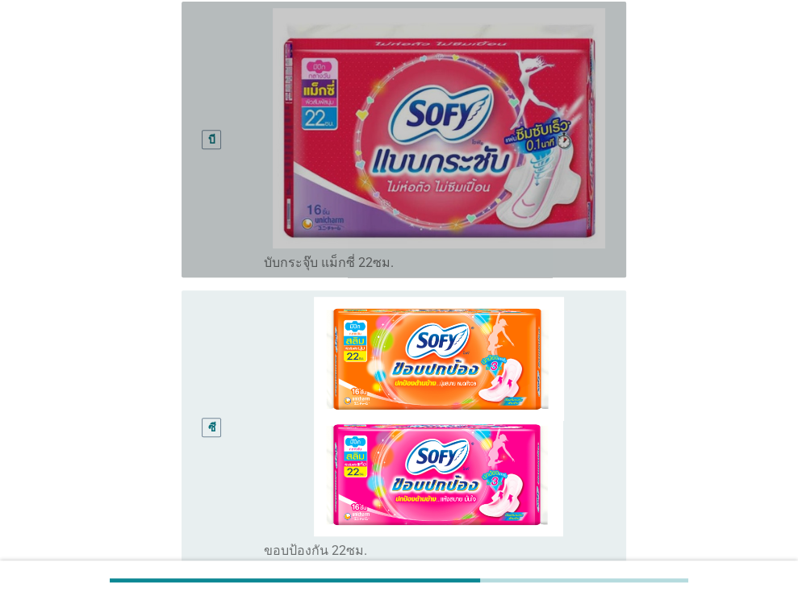
click at [356, 263] on font "บับกระจุ๊บ แม็กซี่ 22ซม." at bounding box center [329, 262] width 130 height 15
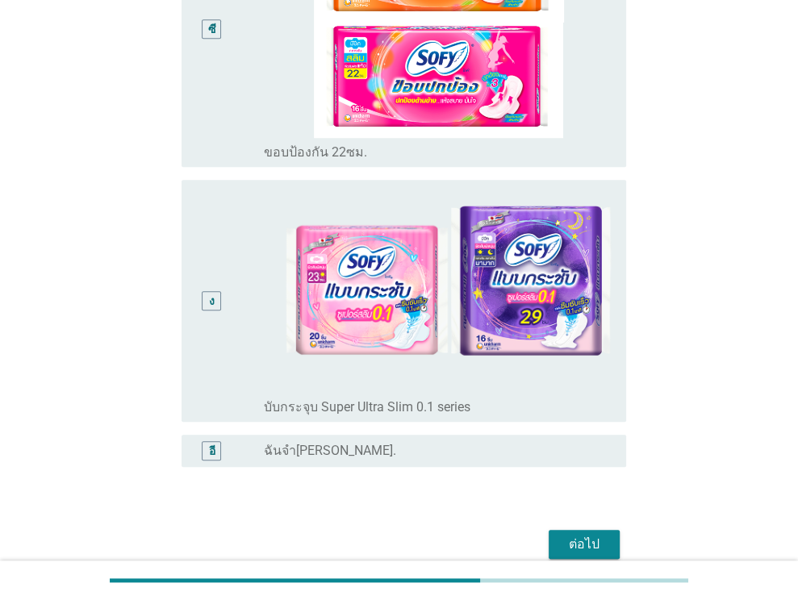
scroll to position [957, 0]
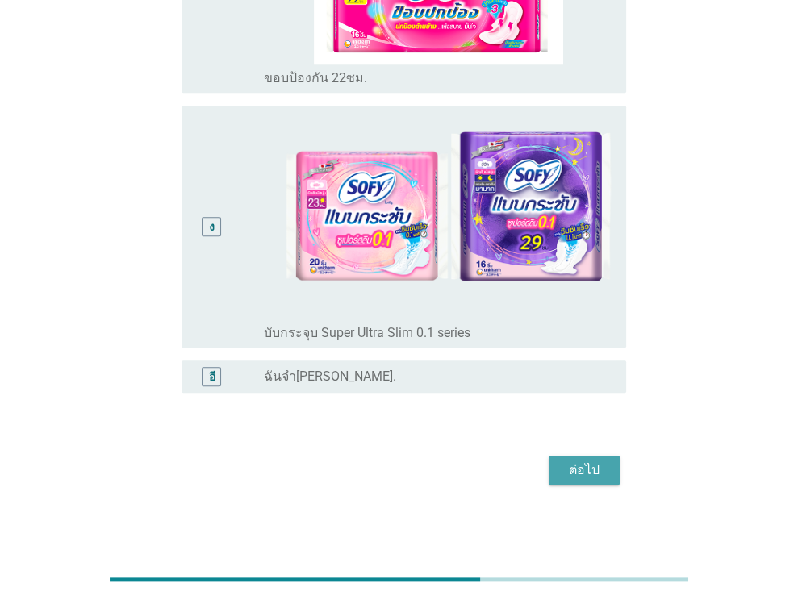
click at [597, 465] on font "ต่อไป" at bounding box center [584, 469] width 31 height 15
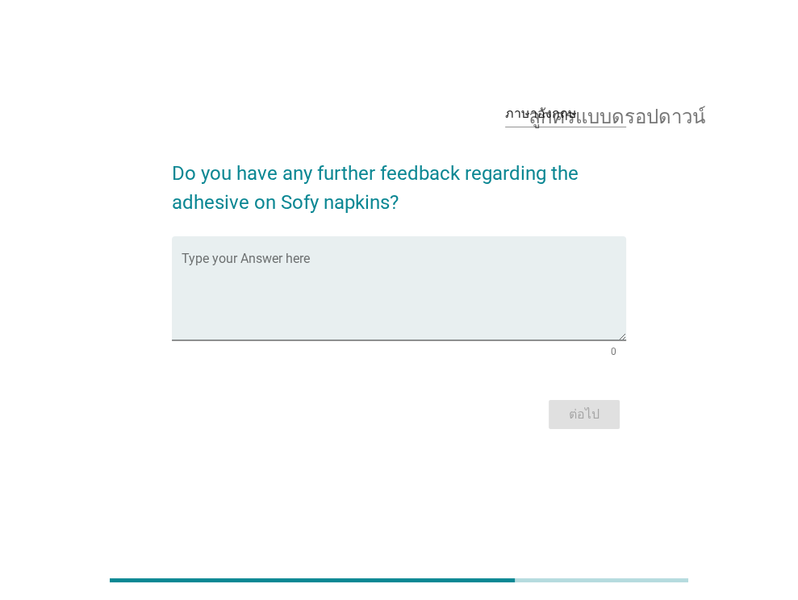
scroll to position [0, 0]
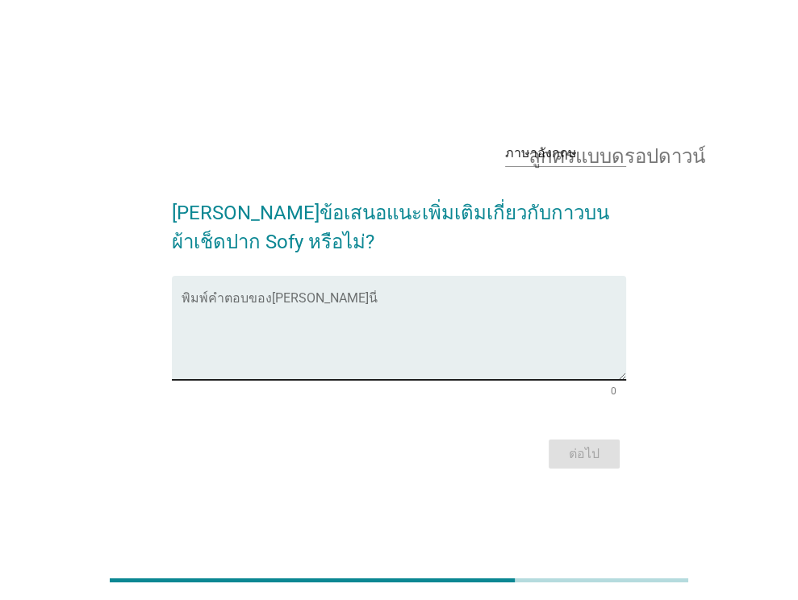
click at [287, 306] on textarea "พิมพ์คำตอบของคุณที่นี่" at bounding box center [404, 337] width 445 height 85
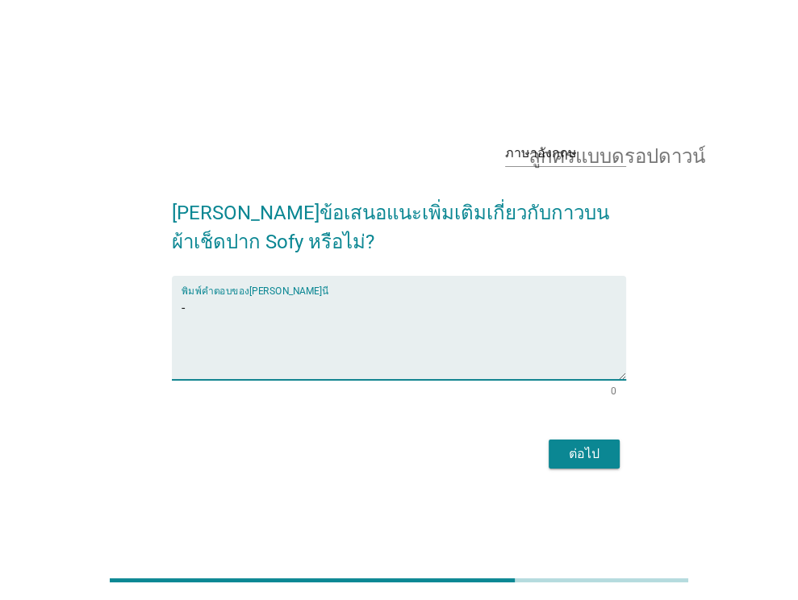
type textarea "-"
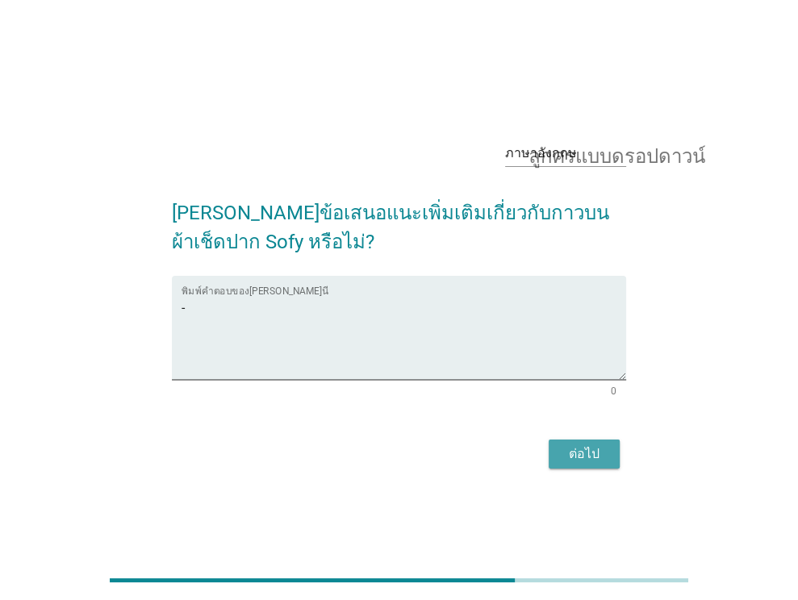
click at [565, 461] on div "ต่อไป" at bounding box center [584, 454] width 45 height 19
